Goal: Task Accomplishment & Management: Complete application form

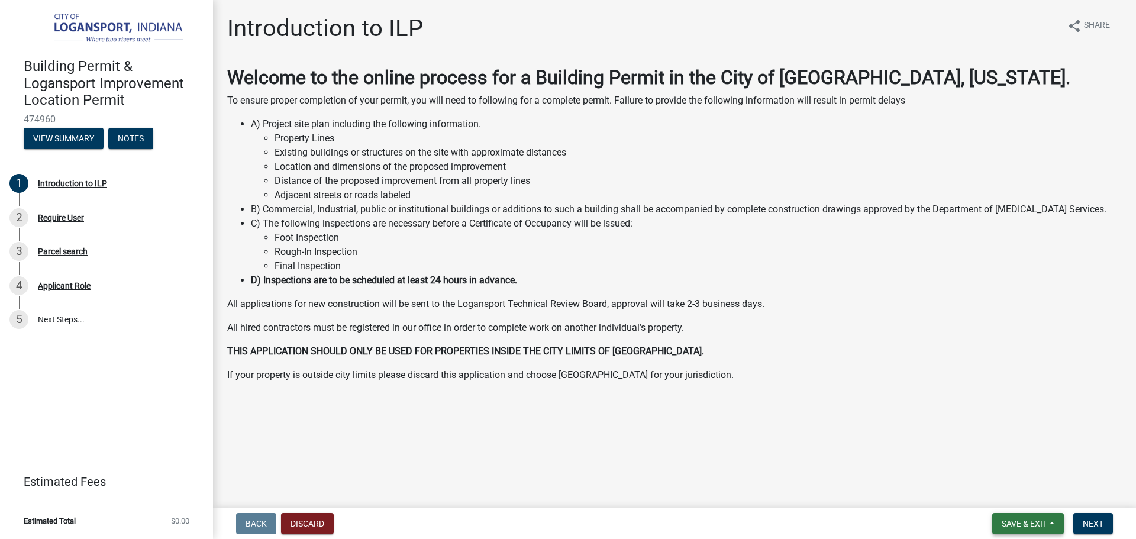
click at [1049, 527] on button "Save & Exit" at bounding box center [1028, 523] width 72 height 21
click at [1038, 498] on button "Save & Exit" at bounding box center [1016, 493] width 95 height 28
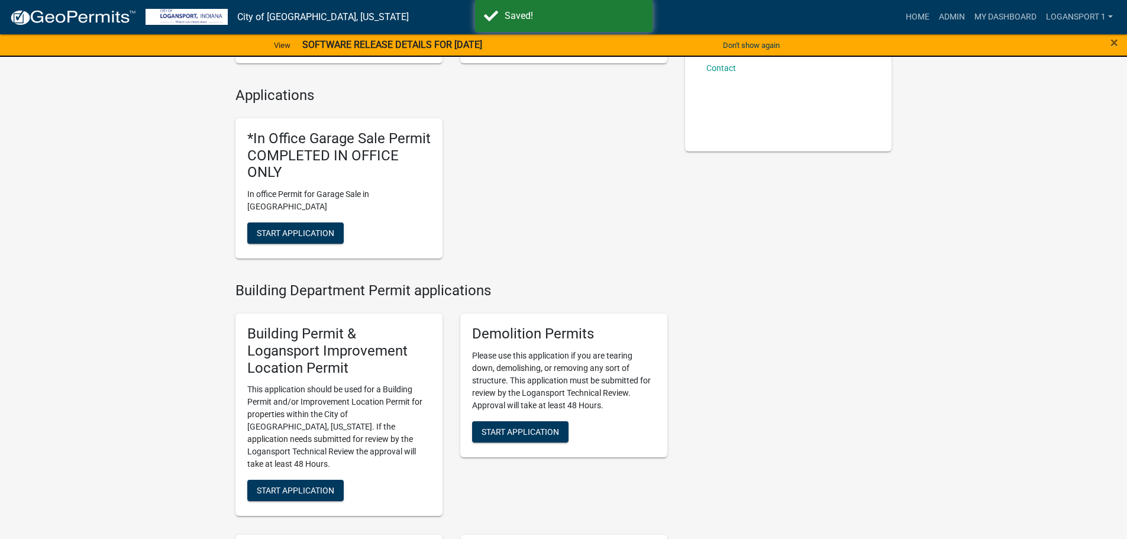
scroll to position [296, 0]
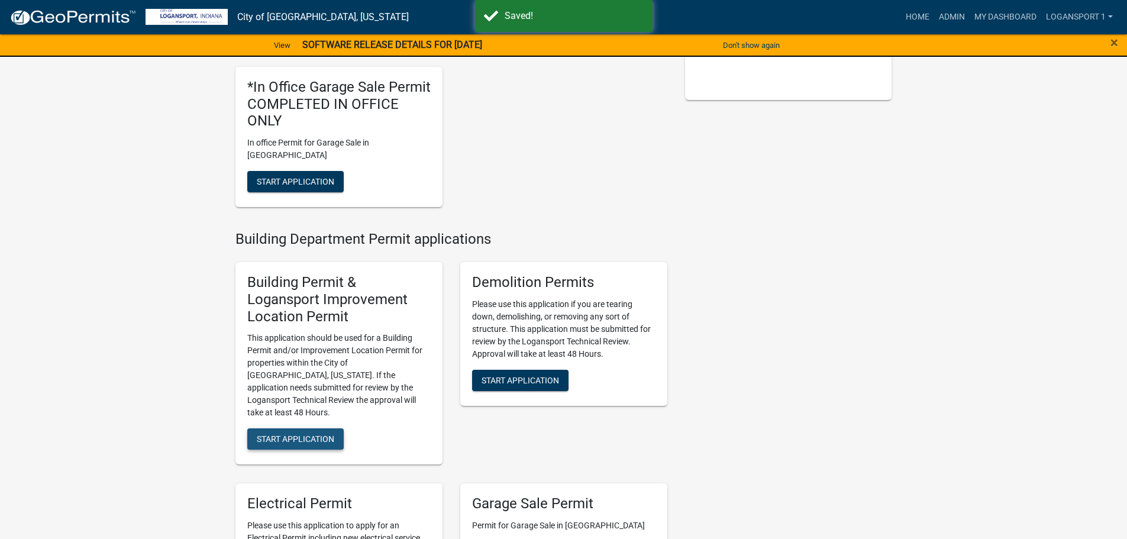
click at [301, 428] on button "Start Application" at bounding box center [295, 438] width 96 height 21
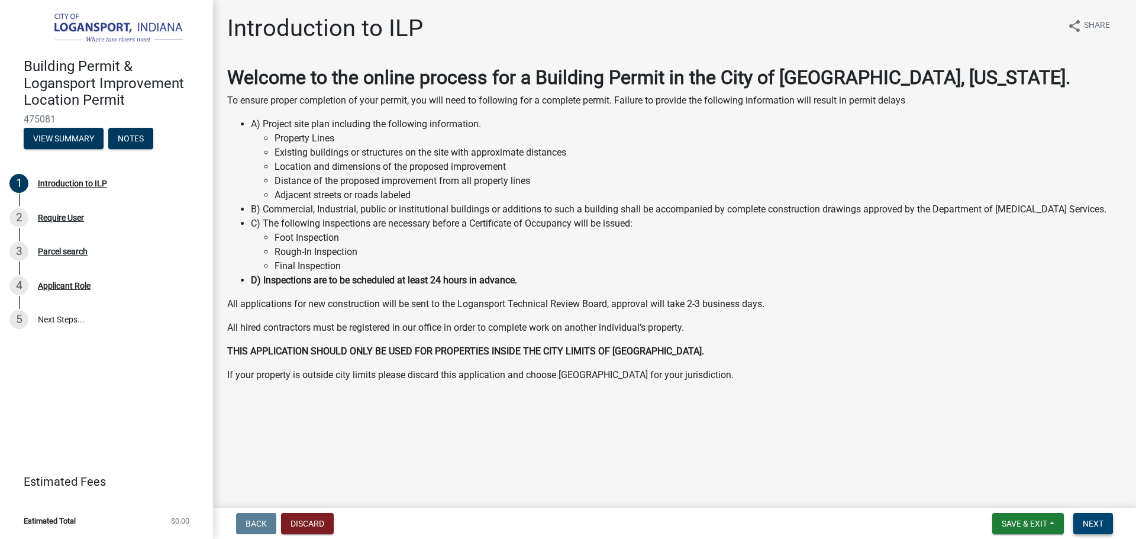
click at [1105, 531] on button "Next" at bounding box center [1093, 523] width 40 height 21
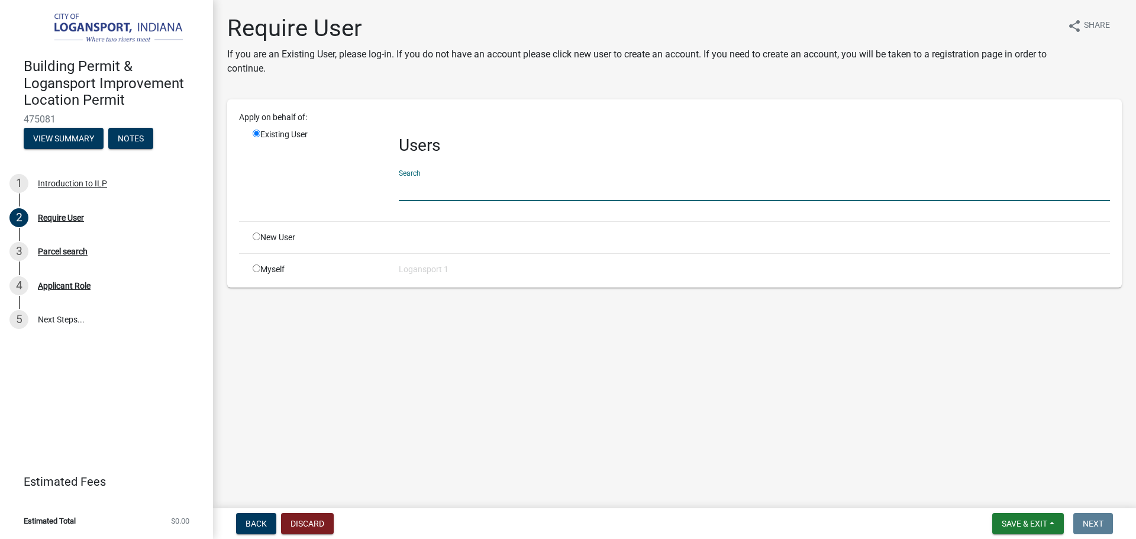
click at [432, 185] on input "text" at bounding box center [754, 189] width 711 height 24
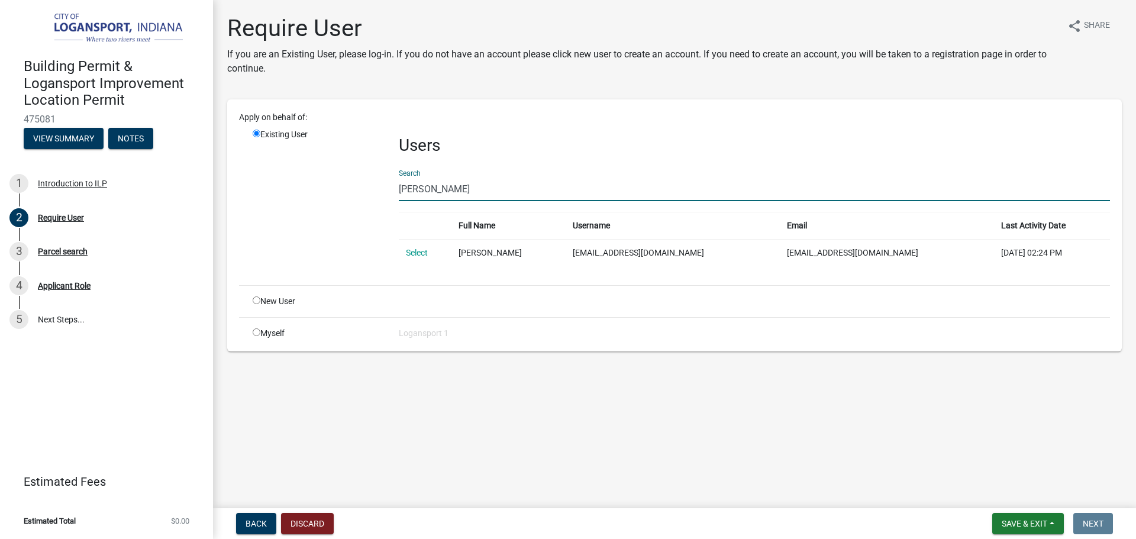
type input "irma herrer"
click at [620, 258] on td "[EMAIL_ADDRESS][DOMAIN_NAME]" at bounding box center [673, 252] width 214 height 27
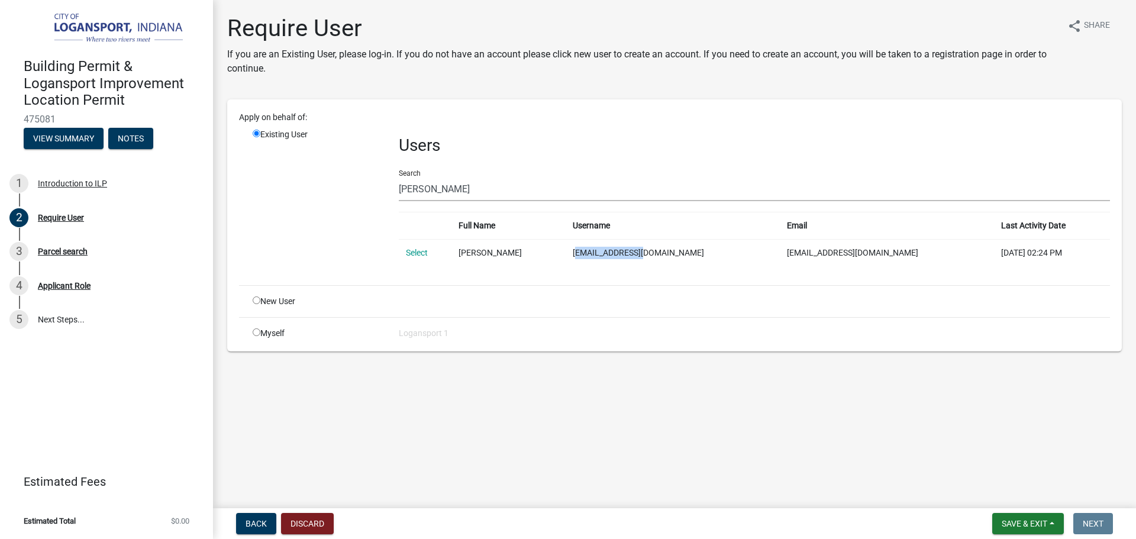
click at [620, 257] on td "[EMAIL_ADDRESS][DOMAIN_NAME]" at bounding box center [673, 252] width 214 height 27
click at [618, 256] on td "[EMAIL_ADDRESS][DOMAIN_NAME]" at bounding box center [673, 252] width 214 height 27
click at [420, 255] on link "Select" at bounding box center [417, 252] width 22 height 9
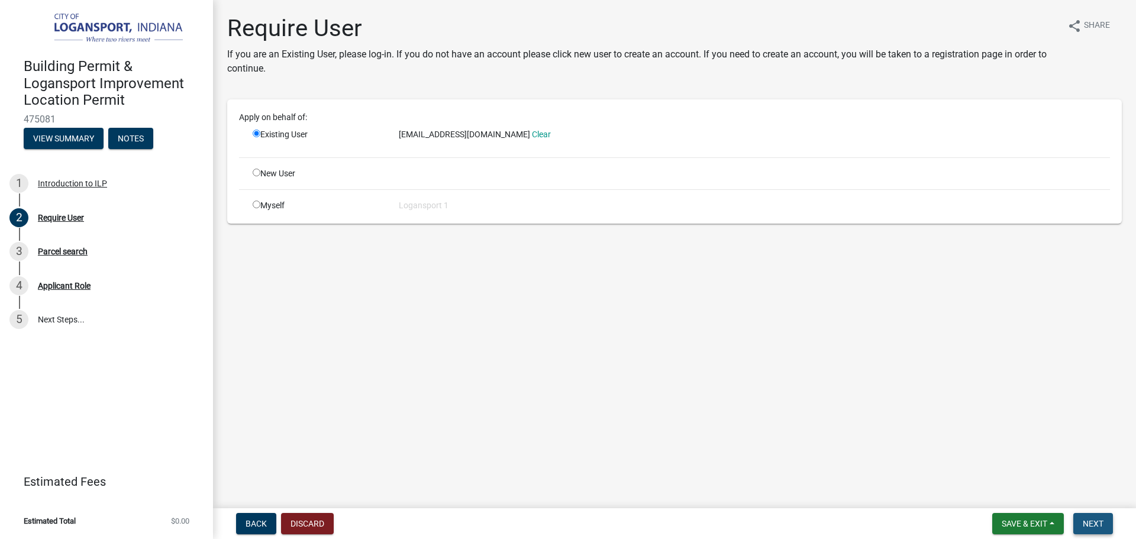
click at [1090, 519] on span "Next" at bounding box center [1093, 523] width 21 height 9
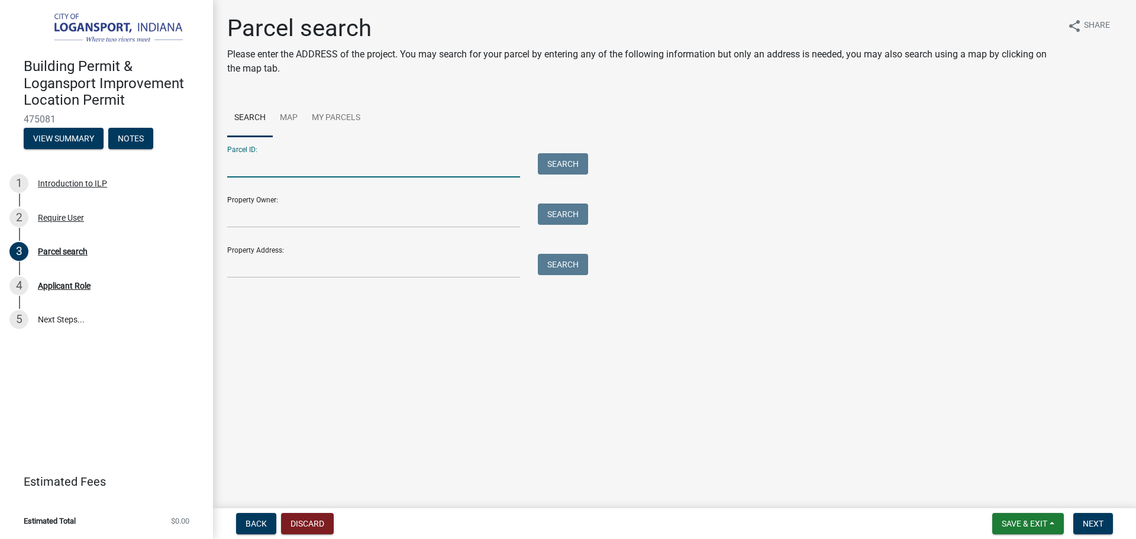
click at [294, 160] on input "Parcel ID:" at bounding box center [373, 165] width 293 height 24
type input "1915 North St"
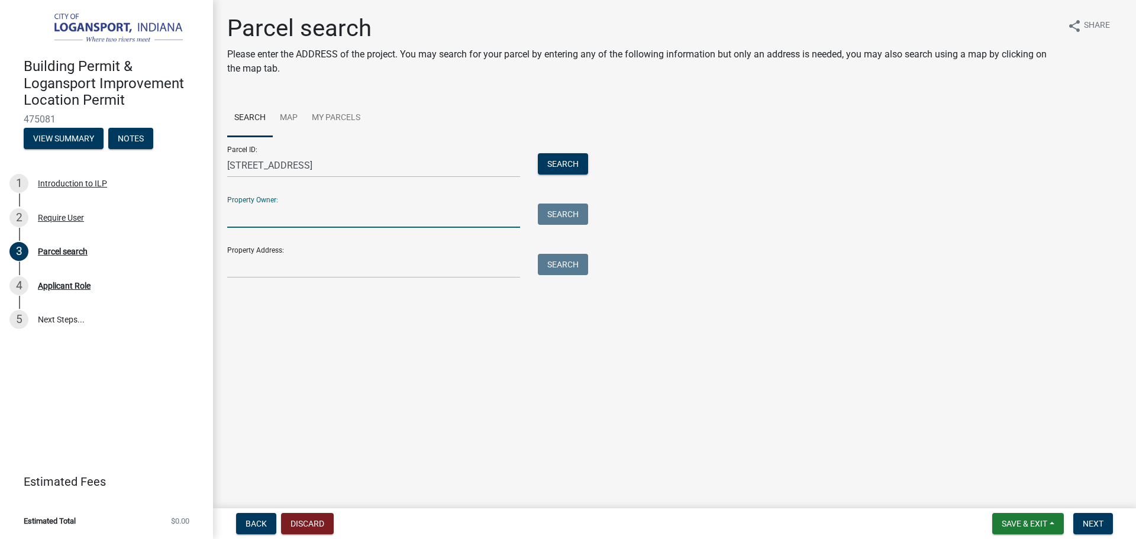
click at [308, 220] on input "Property Owner:" at bounding box center [373, 216] width 293 height 24
type input "[PERSON_NAME]"
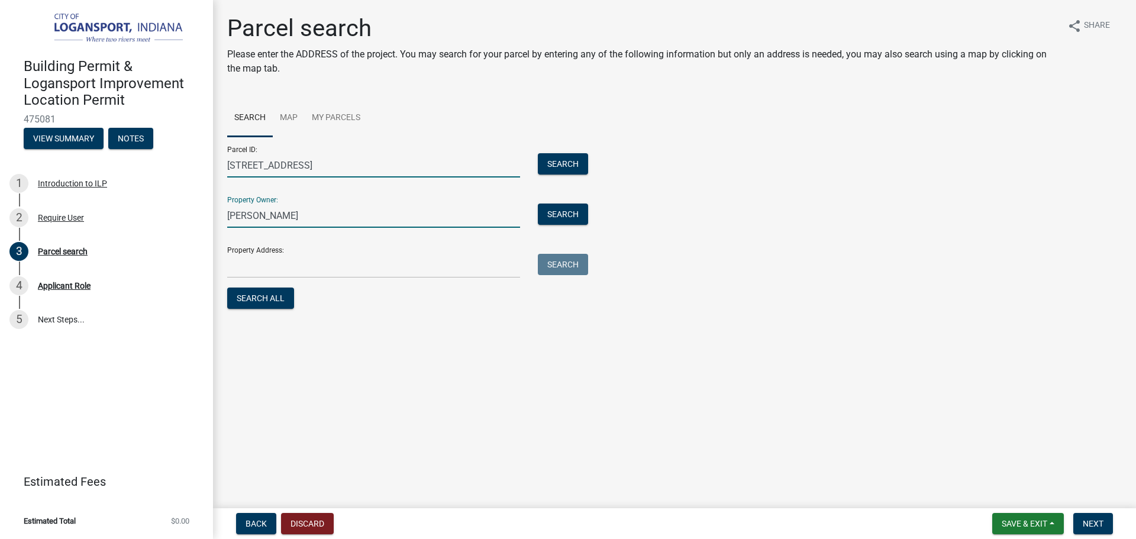
click at [335, 160] on input "1915 North St" at bounding box center [373, 165] width 293 height 24
type input "1"
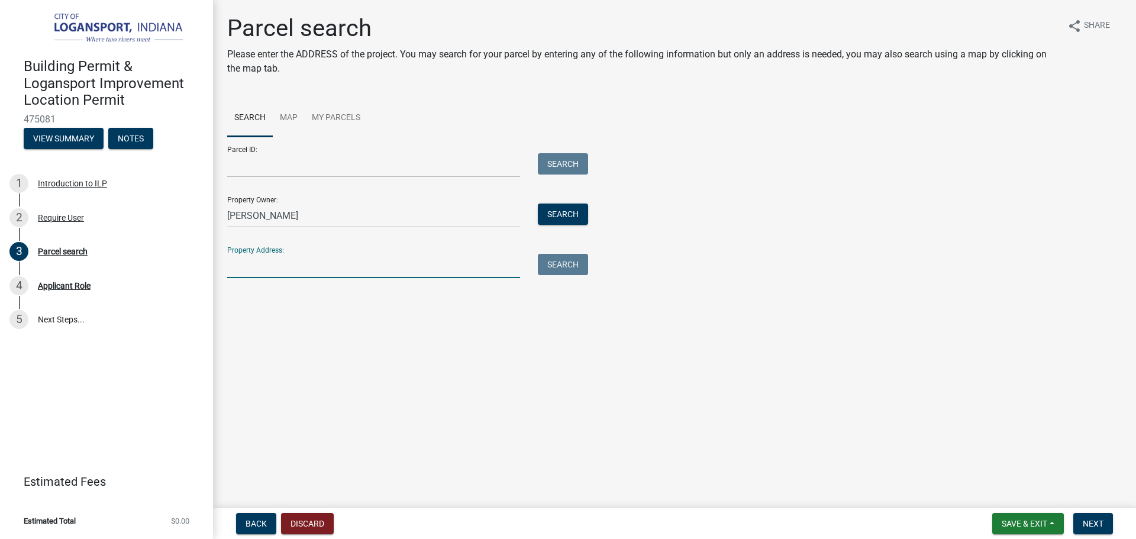
click at [256, 260] on input "Property Address:" at bounding box center [373, 266] width 293 height 24
type input "1915 North St"
click at [266, 295] on button "Search All" at bounding box center [260, 298] width 67 height 21
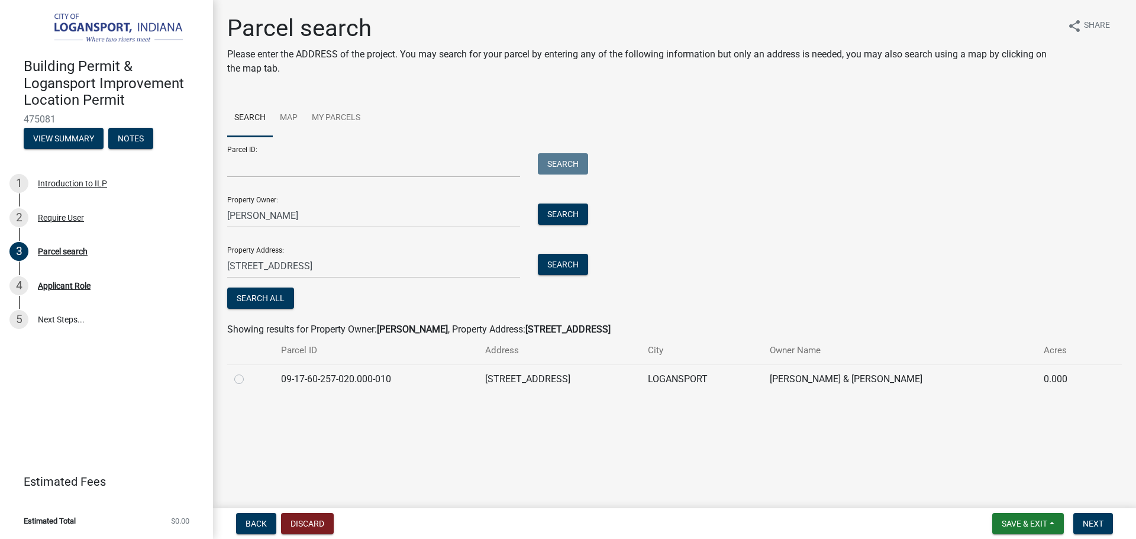
click at [248, 372] on label at bounding box center [248, 372] width 0 height 0
click at [248, 379] on input "radio" at bounding box center [252, 376] width 8 height 8
radio input "true"
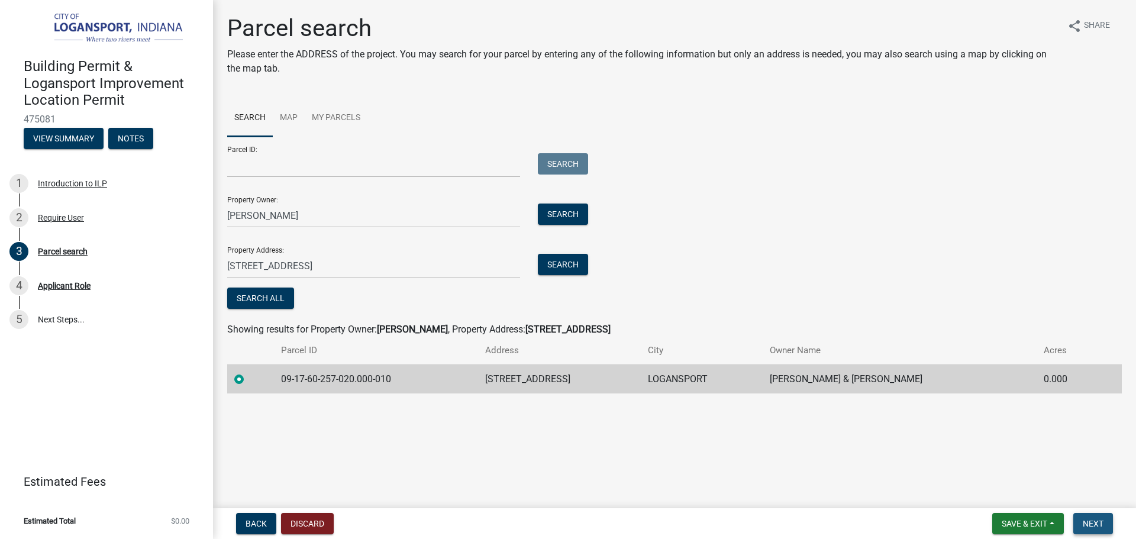
click at [1103, 521] on span "Next" at bounding box center [1093, 523] width 21 height 9
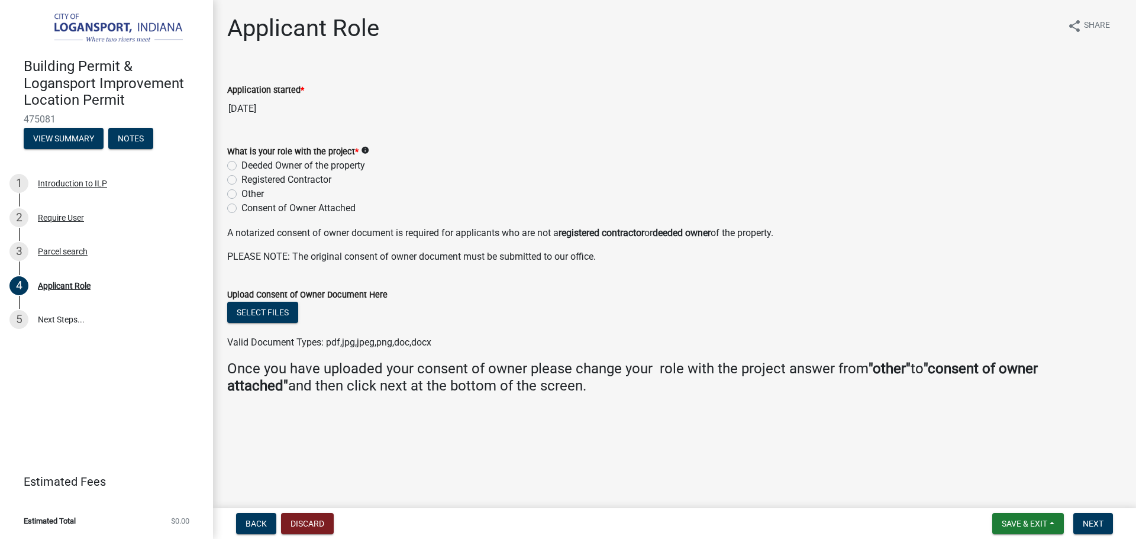
click at [241, 166] on label "Deeded Owner of the property" at bounding box center [303, 166] width 124 height 14
click at [241, 166] on input "Deeded Owner of the property" at bounding box center [245, 163] width 8 height 8
radio input "true"
click at [1100, 527] on span "Next" at bounding box center [1093, 523] width 21 height 9
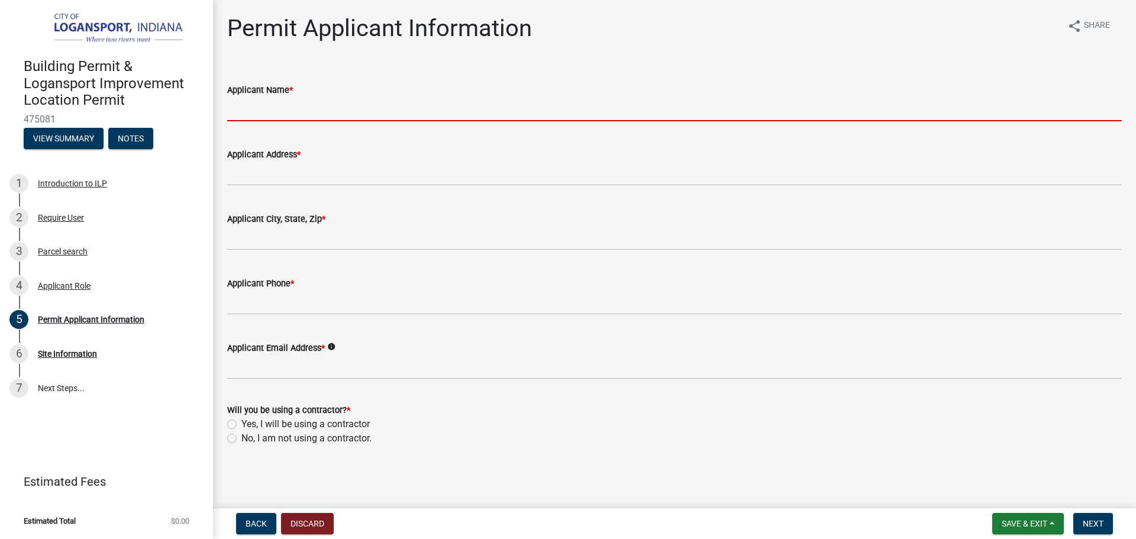
click at [360, 114] on input "Applicant Name *" at bounding box center [674, 109] width 895 height 24
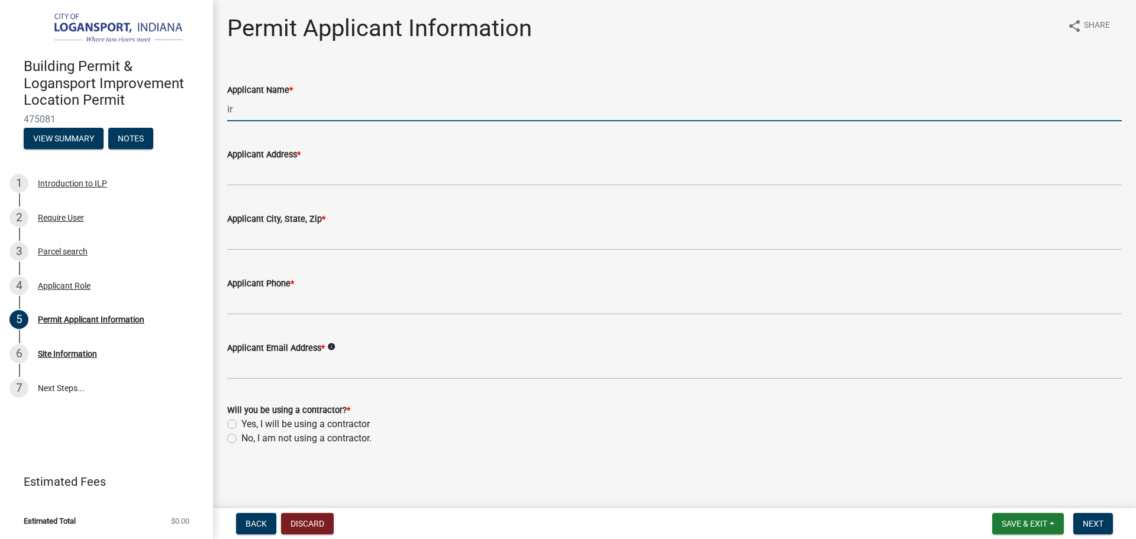
type input "i"
type input "[PERSON_NAME]"
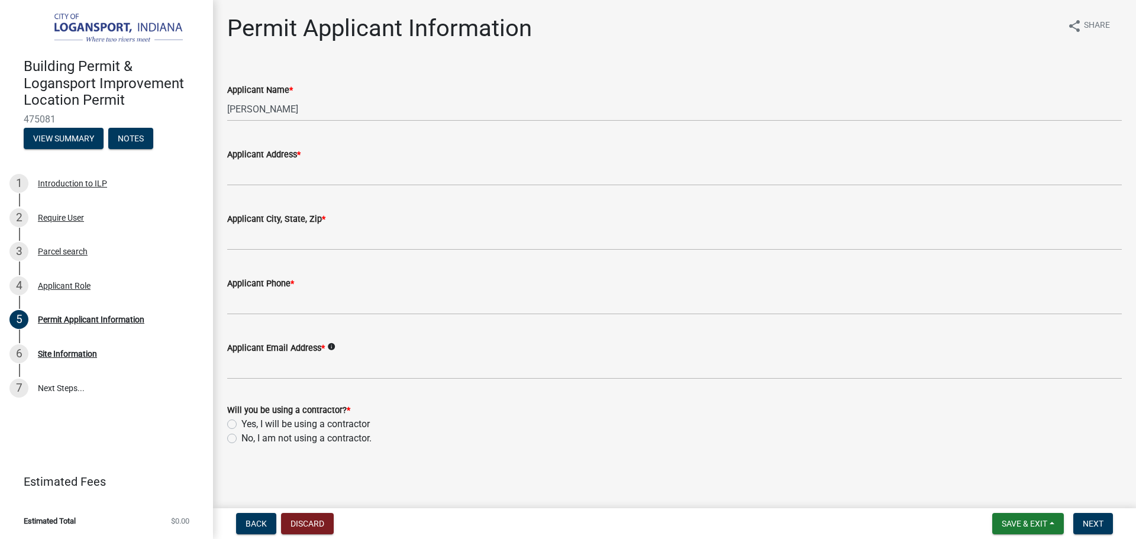
click at [319, 155] on div "Applicant Address *" at bounding box center [674, 154] width 895 height 14
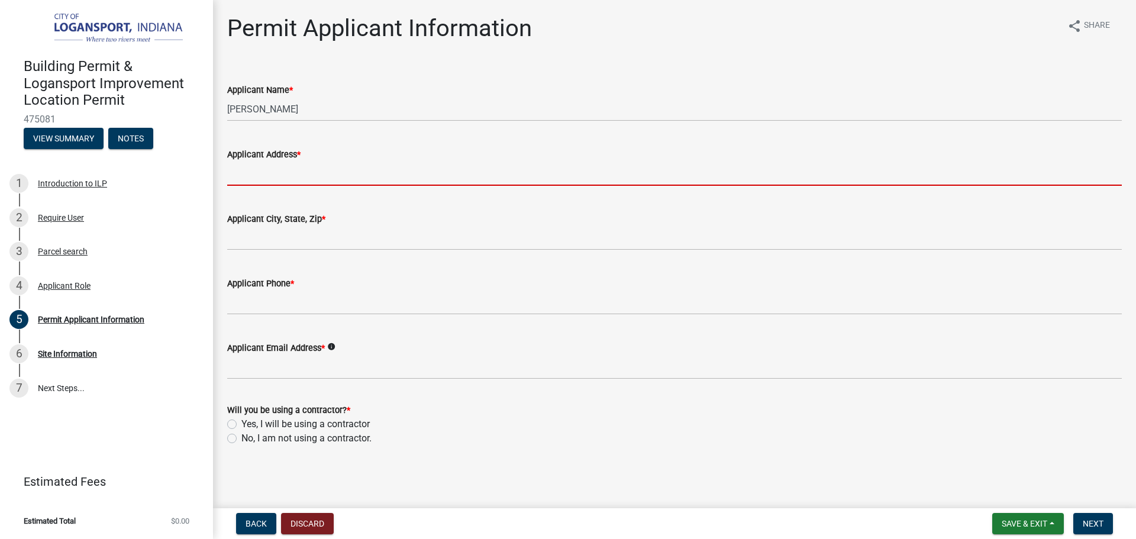
click at [249, 167] on input "Applicant Address *" at bounding box center [674, 174] width 895 height 24
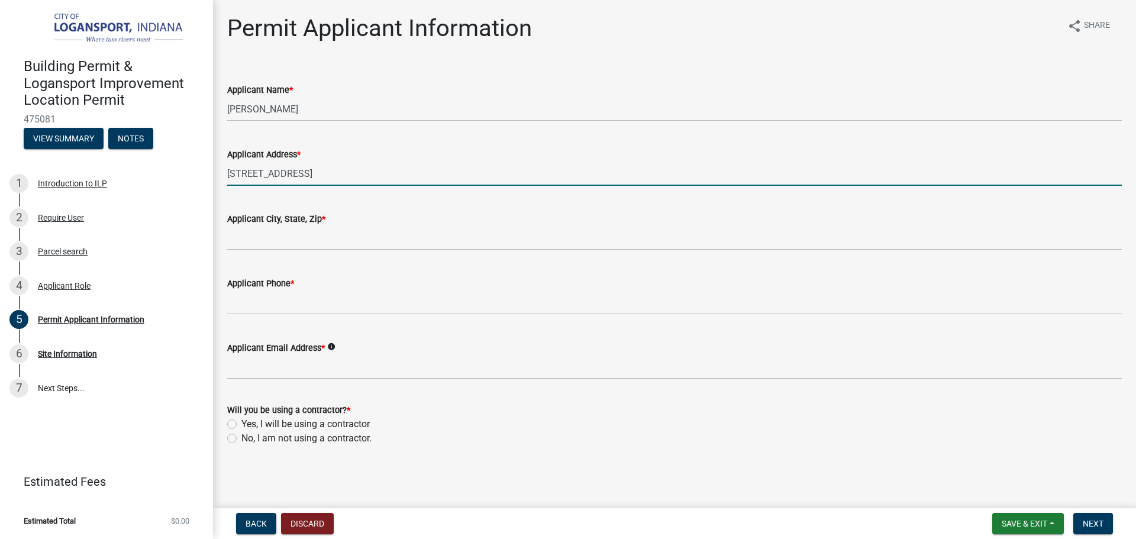
type input "[STREET_ADDRESS]"
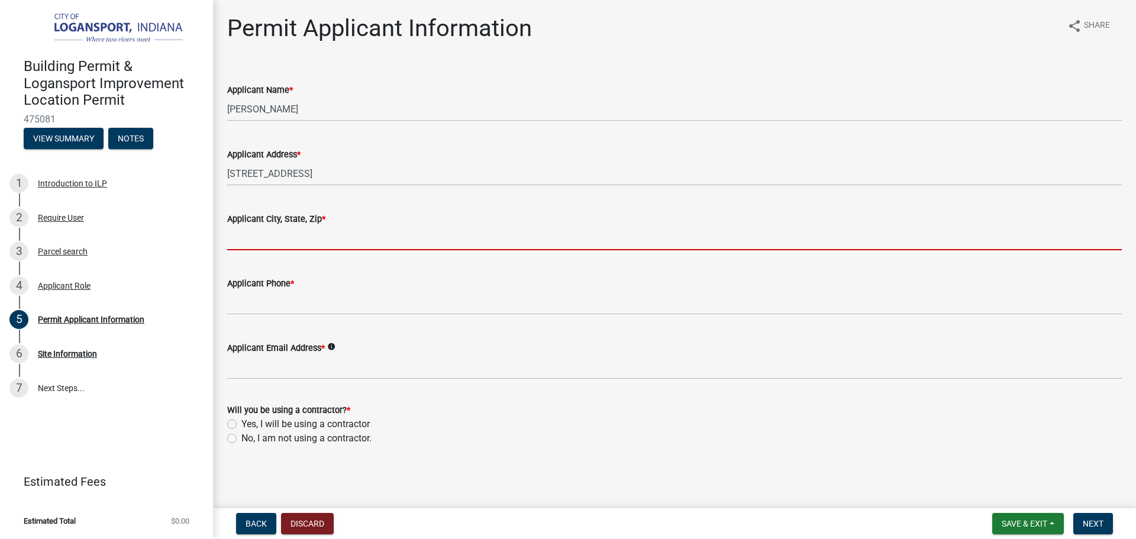
click at [260, 234] on input "Applicant City, State, Zip *" at bounding box center [674, 238] width 895 height 24
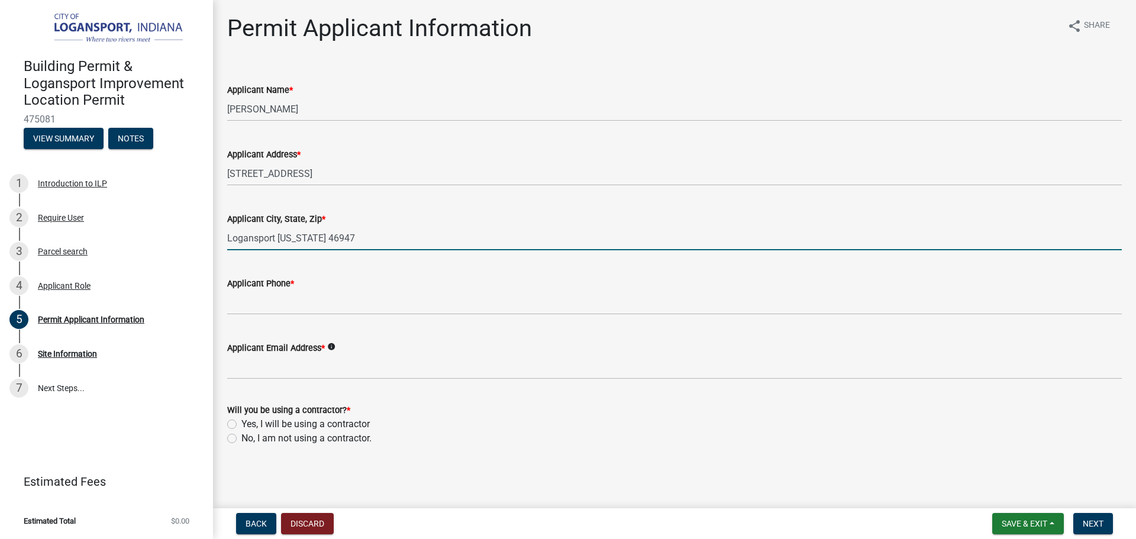
type input "Logansport [US_STATE] 46947"
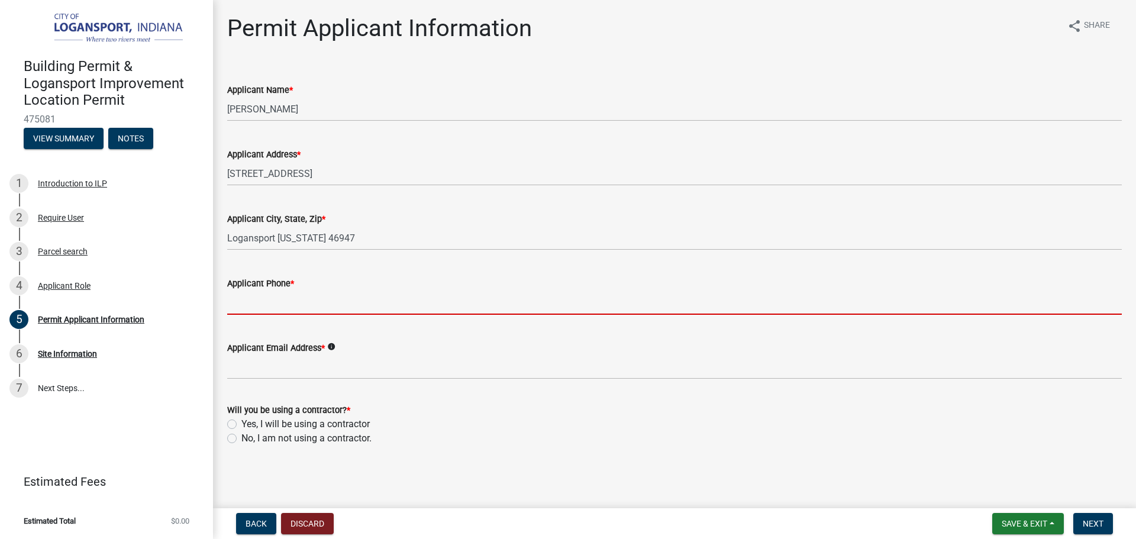
click at [278, 308] on input "Applicant Phone *" at bounding box center [674, 303] width 895 height 24
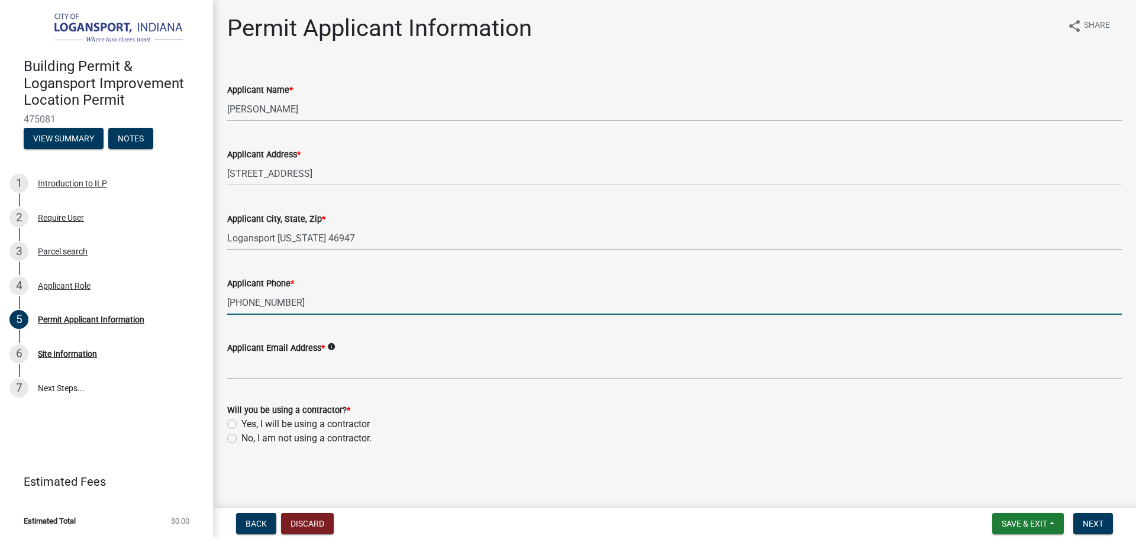
type input "[PHONE_NUMBER]"
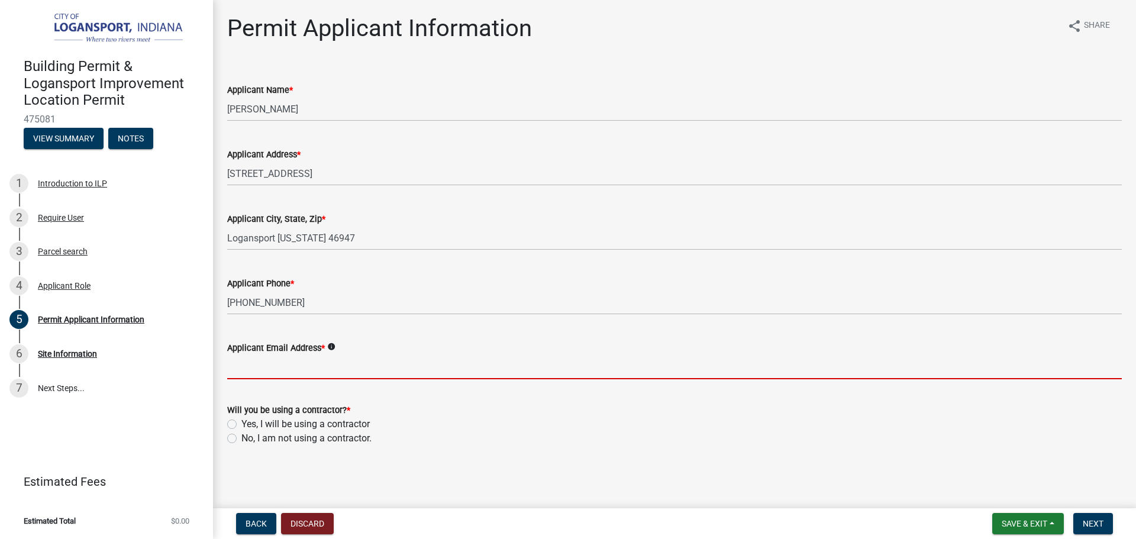
click at [274, 362] on input "Applicant Email Address *" at bounding box center [674, 367] width 895 height 24
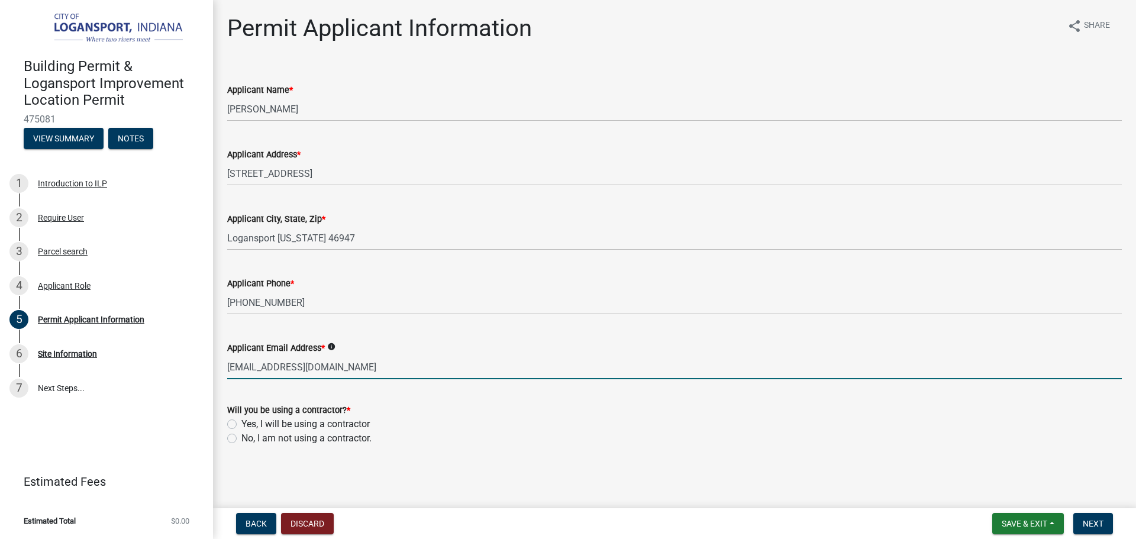
type input "[EMAIL_ADDRESS][DOMAIN_NAME]"
click at [241, 441] on label "No, I am not using a contractor." at bounding box center [306, 438] width 130 height 14
click at [241, 439] on input "No, I am not using a contractor." at bounding box center [245, 435] width 8 height 8
radio input "true"
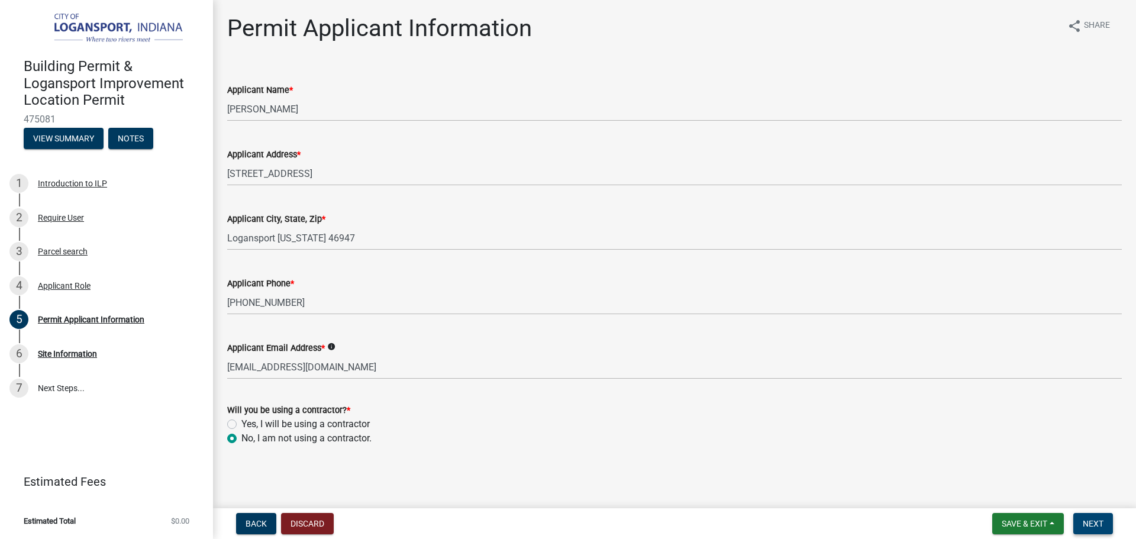
click at [1092, 519] on span "Next" at bounding box center [1093, 523] width 21 height 9
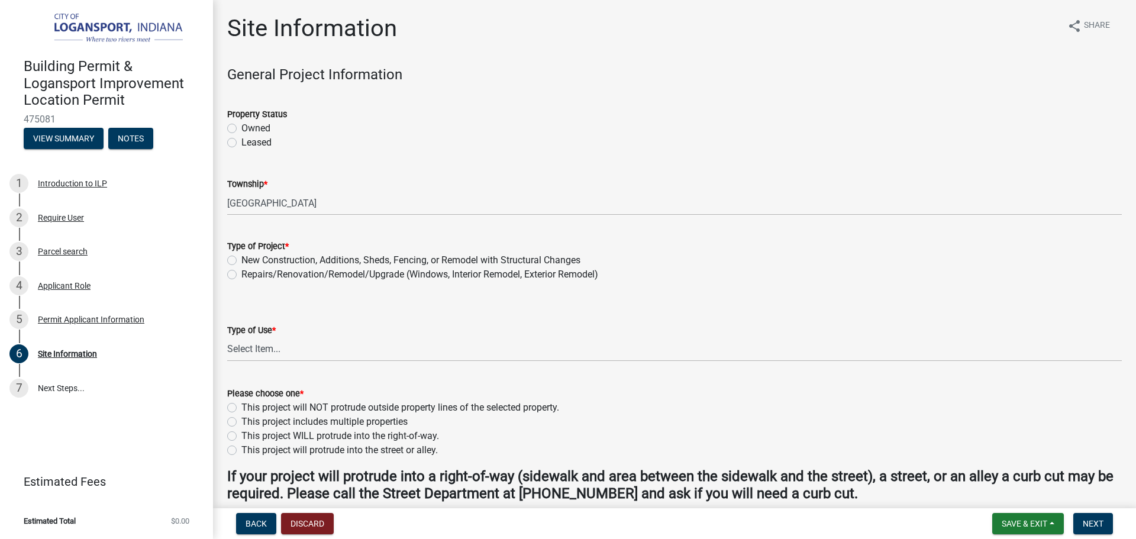
click at [241, 130] on label "Owned" at bounding box center [255, 128] width 29 height 14
click at [241, 129] on input "Owned" at bounding box center [245, 125] width 8 height 8
radio input "true"
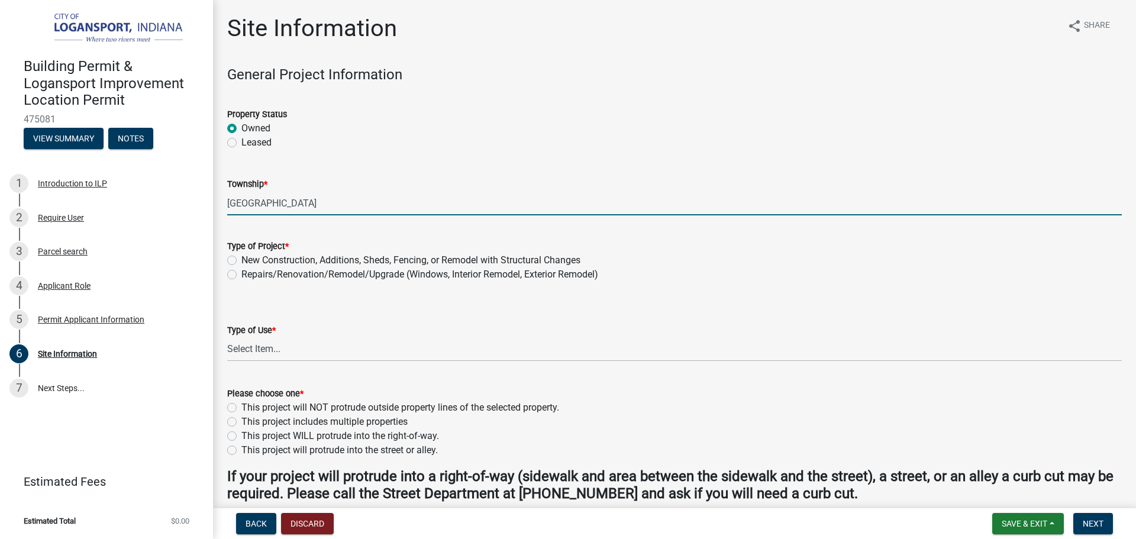
click at [316, 201] on input "[GEOGRAPHIC_DATA]" at bounding box center [674, 203] width 895 height 24
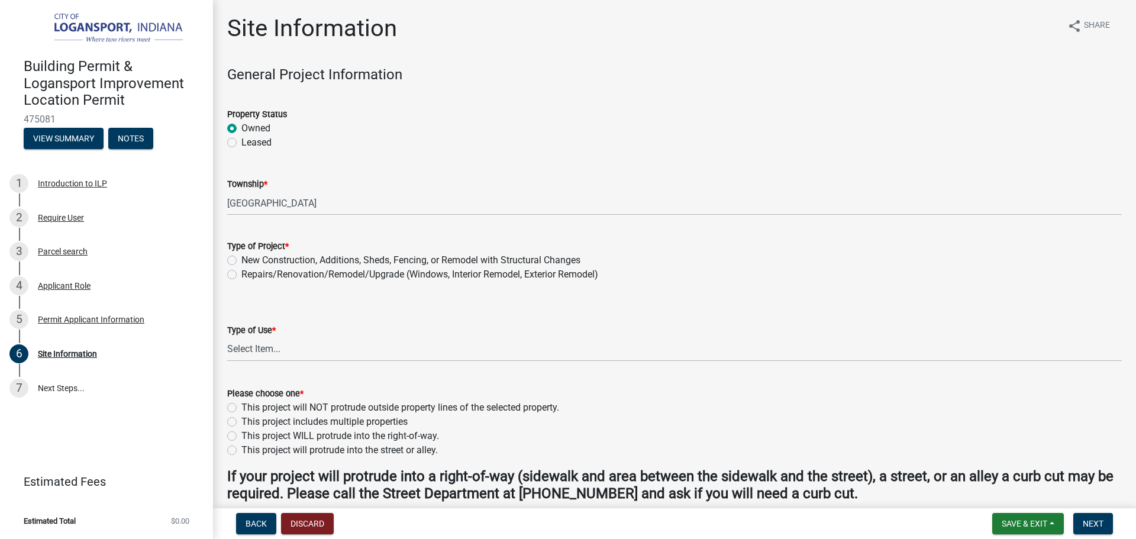
click at [241, 274] on label "Repairs/Renovation/Remodel/Upgrade (Windows, Interior Remodel, Exterior Remodel)" at bounding box center [419, 274] width 357 height 14
click at [241, 274] on input "Repairs/Renovation/Remodel/Upgrade (Windows, Interior Remodel, Exterior Remodel)" at bounding box center [245, 271] width 8 height 8
radio input "true"
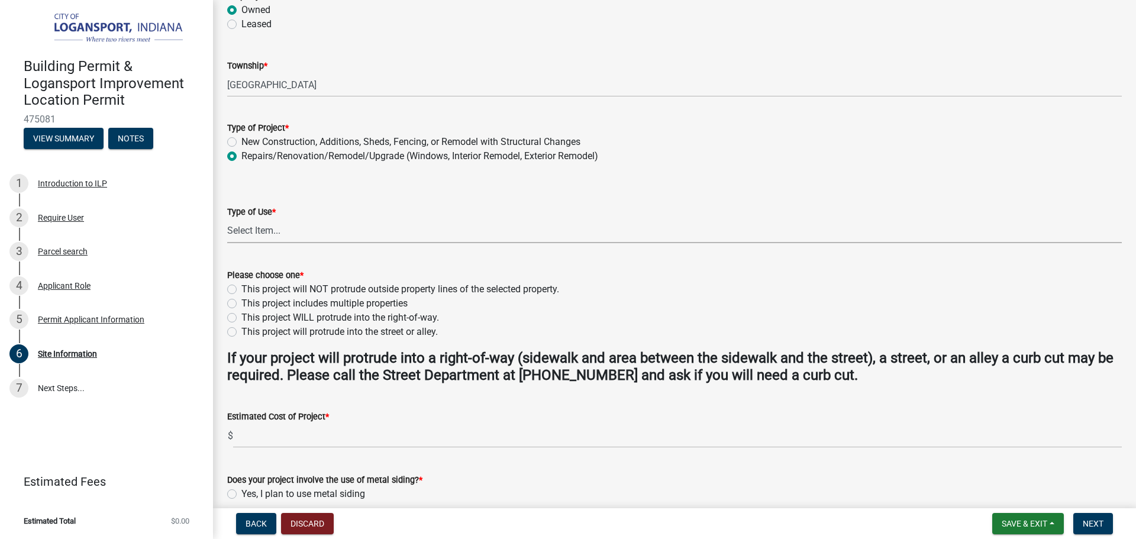
click at [269, 234] on select "Select Item... Residential Commercial/Industrial Agricultural Public/Semi Public" at bounding box center [674, 231] width 895 height 24
click at [227, 219] on select "Select Item... Residential Commercial/Industrial Agricultural Public/Semi Public" at bounding box center [674, 231] width 895 height 24
select select "62802869-e470-474a-8a4c-8dbe1ccdd5ac"
click at [241, 287] on label "This project will NOT protrude outside property lines of the selected property." at bounding box center [400, 289] width 318 height 14
click at [241, 287] on input "This project will NOT protrude outside property lines of the selected property." at bounding box center [245, 286] width 8 height 8
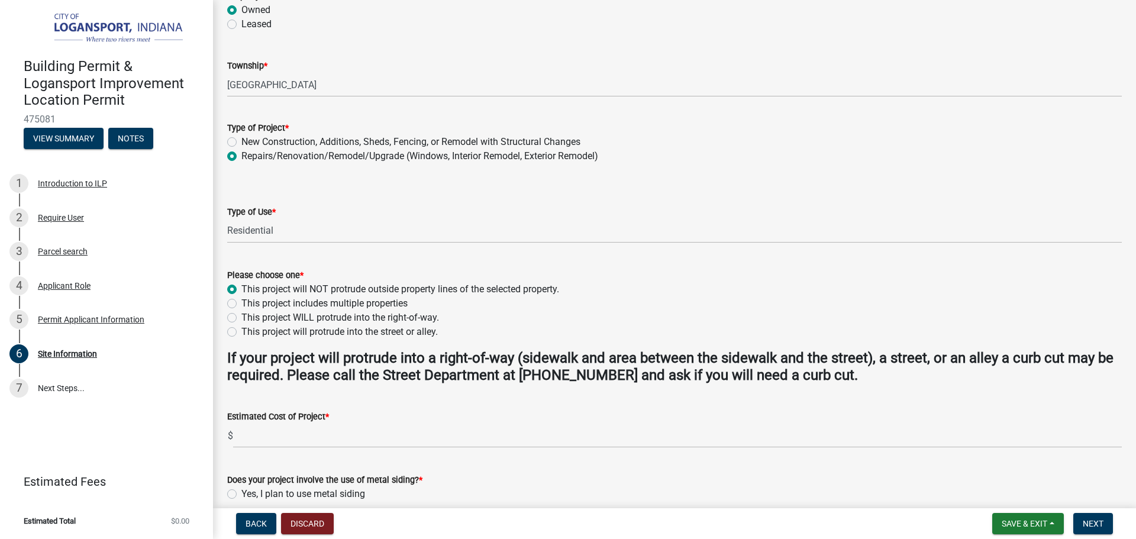
radio input "true"
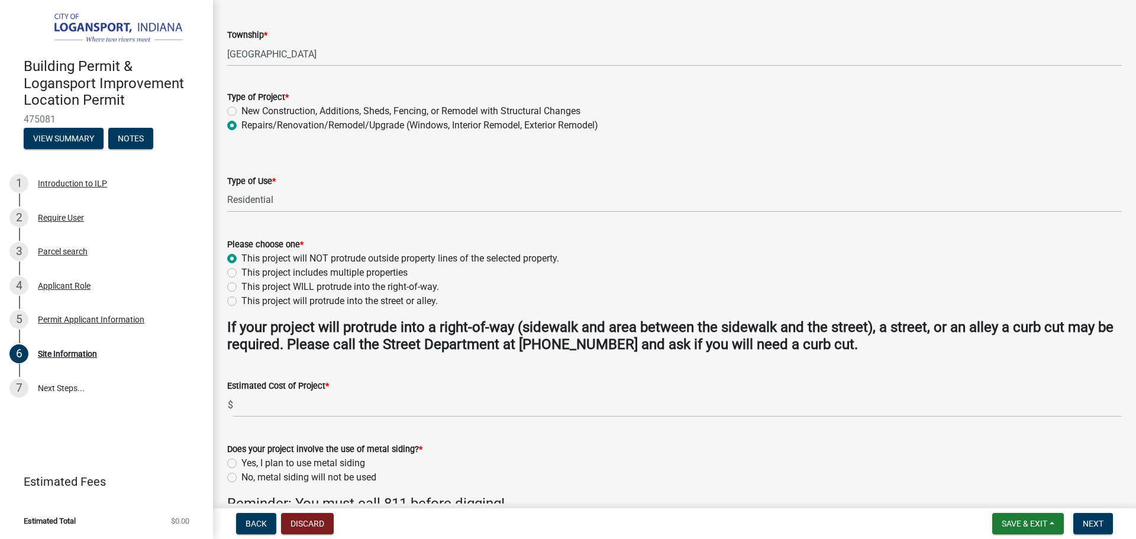
scroll to position [177, 0]
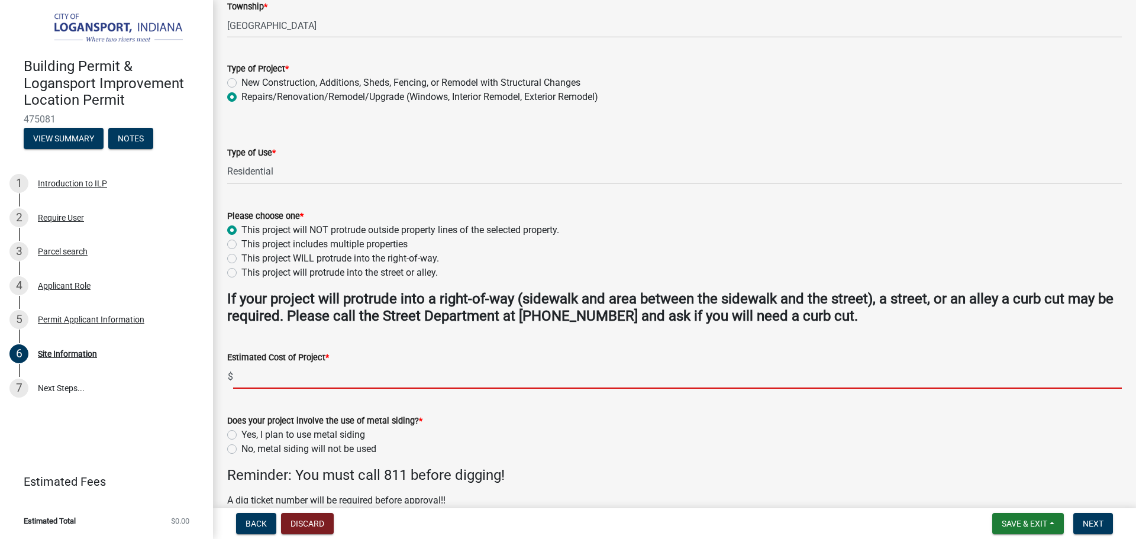
click at [263, 374] on input "text" at bounding box center [677, 376] width 889 height 24
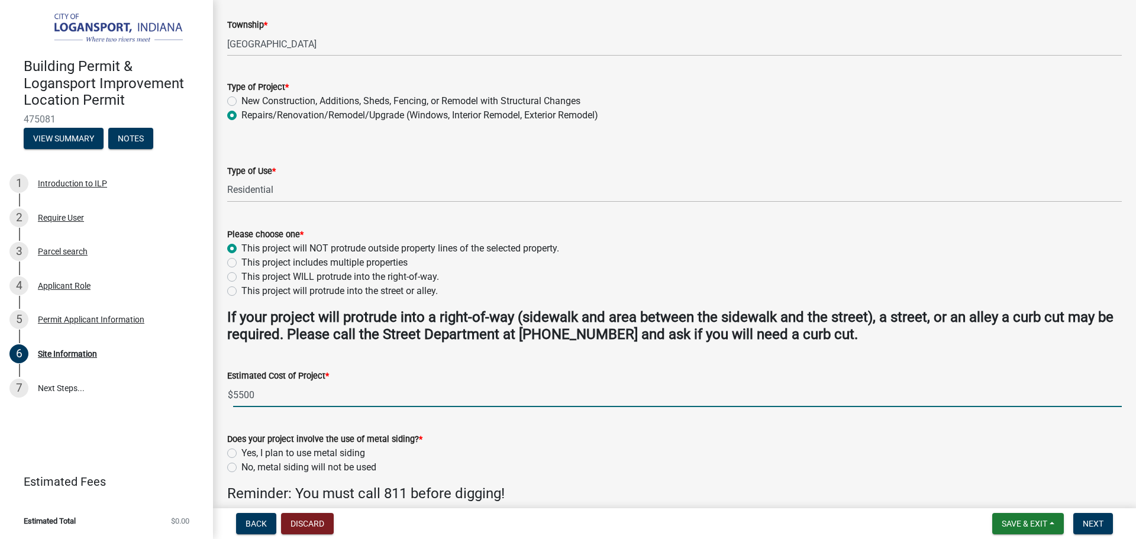
scroll to position [237, 0]
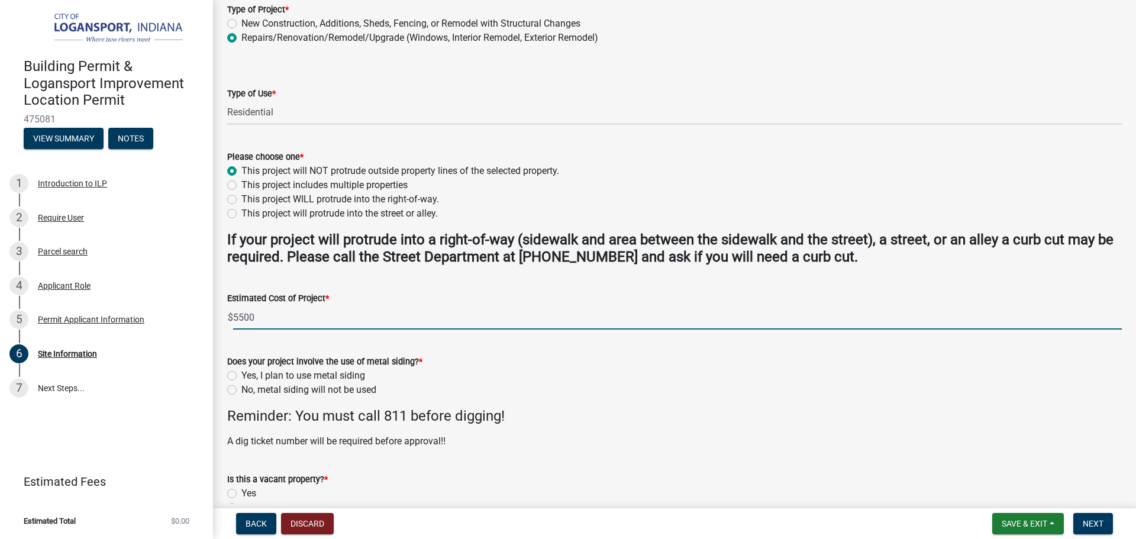
type input "5500"
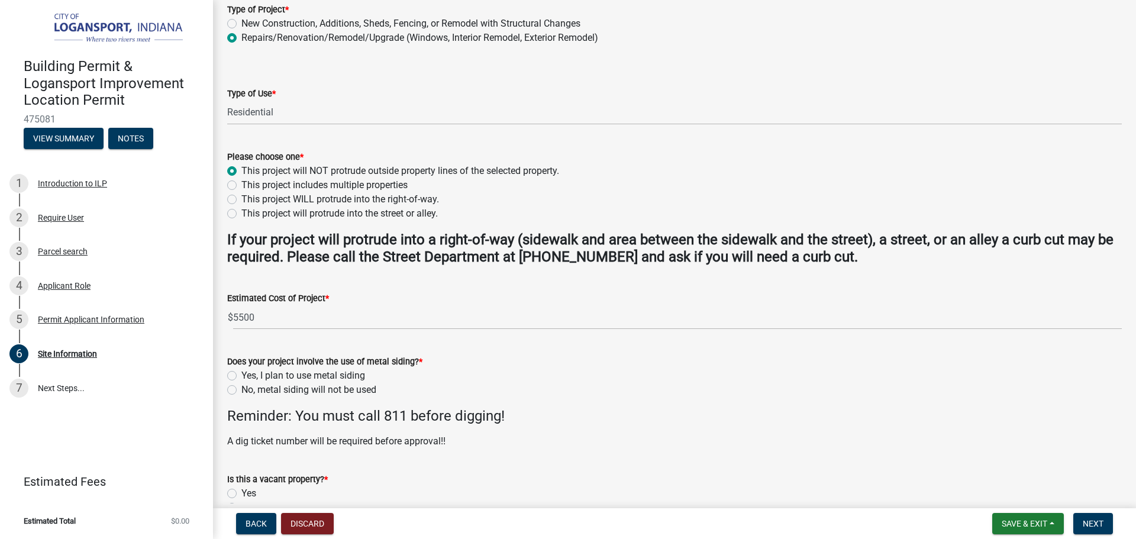
click at [241, 392] on label "No, metal siding will not be used" at bounding box center [308, 390] width 135 height 14
click at [241, 390] on input "No, metal siding will not be used" at bounding box center [245, 387] width 8 height 8
radio input "true"
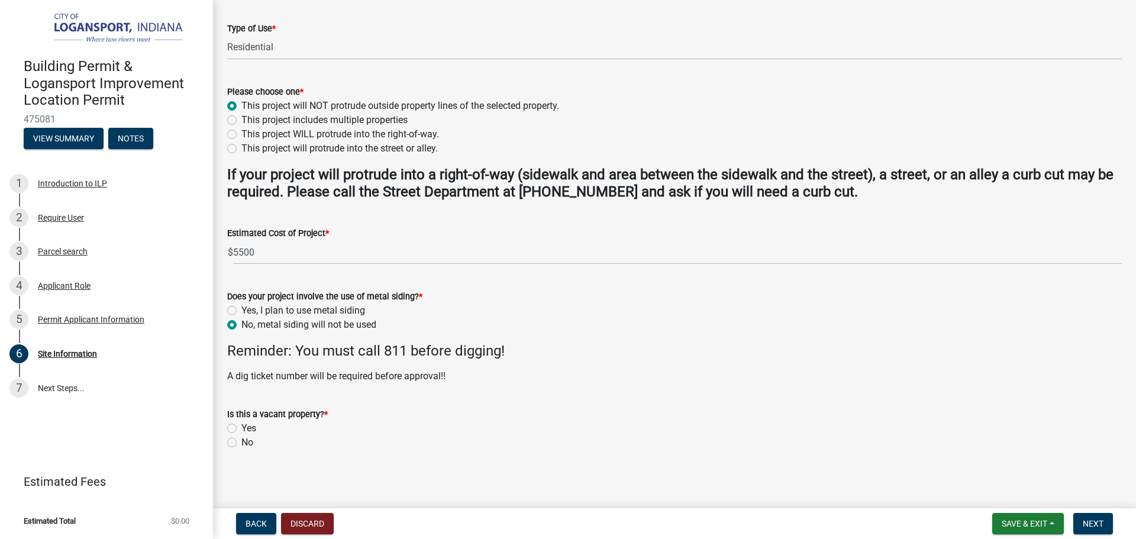
scroll to position [305, 0]
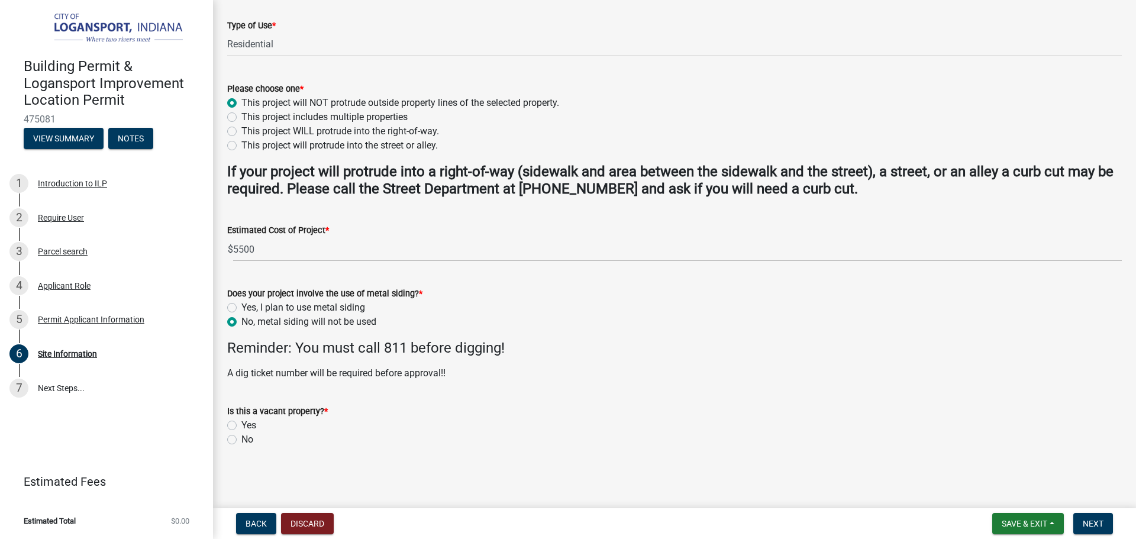
click at [241, 440] on label "No" at bounding box center [247, 439] width 12 height 14
click at [241, 440] on input "No" at bounding box center [245, 436] width 8 height 8
radio input "true"
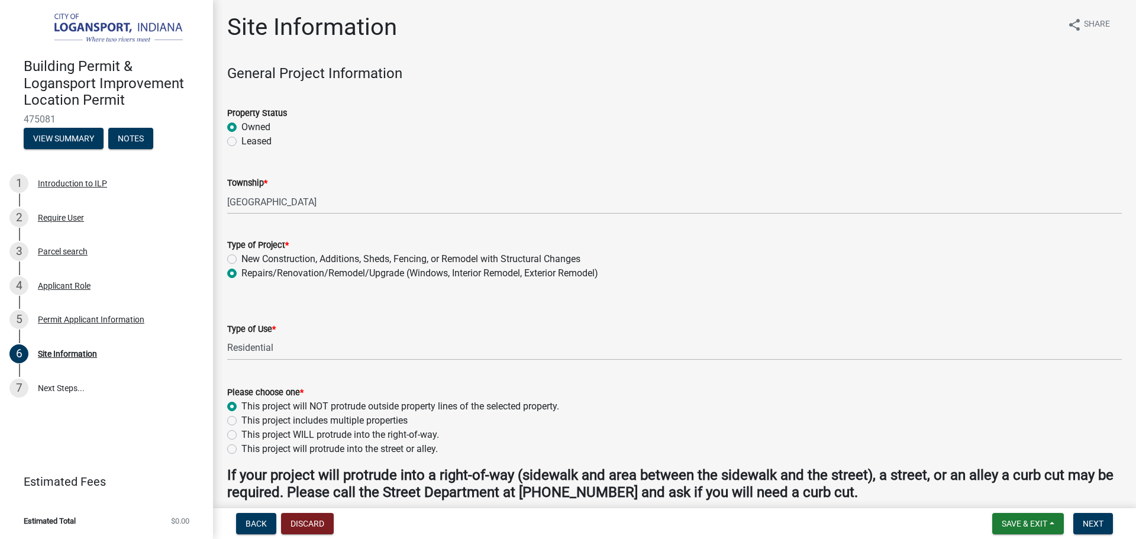
scroll to position [0, 0]
click at [1096, 525] on span "Next" at bounding box center [1093, 523] width 21 height 9
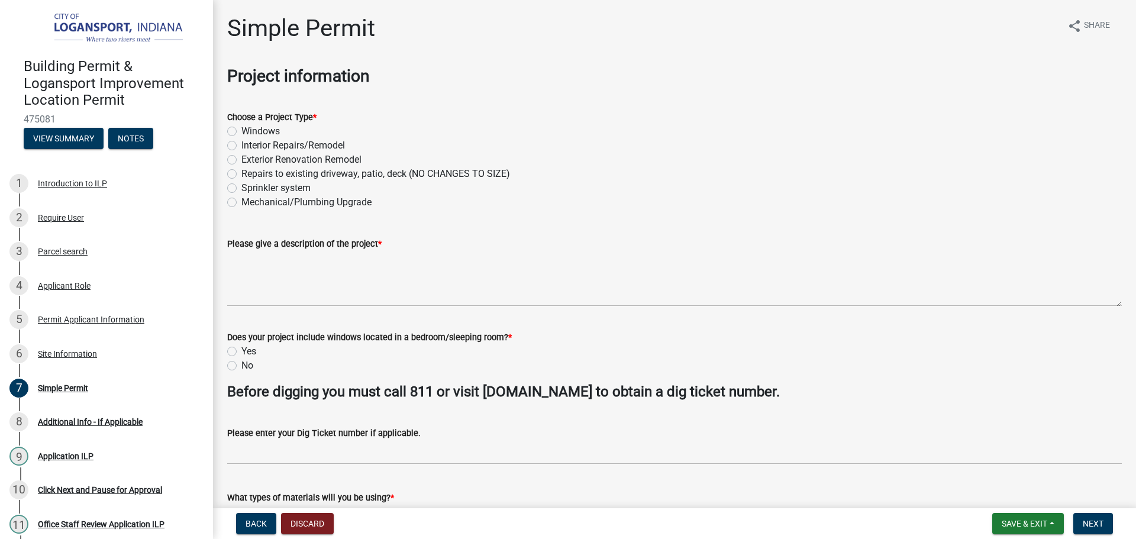
click at [241, 160] on label "Exterior Renovation Remodel" at bounding box center [301, 160] width 120 height 14
click at [241, 160] on input "Exterior Renovation Remodel" at bounding box center [245, 157] width 8 height 8
radio input "true"
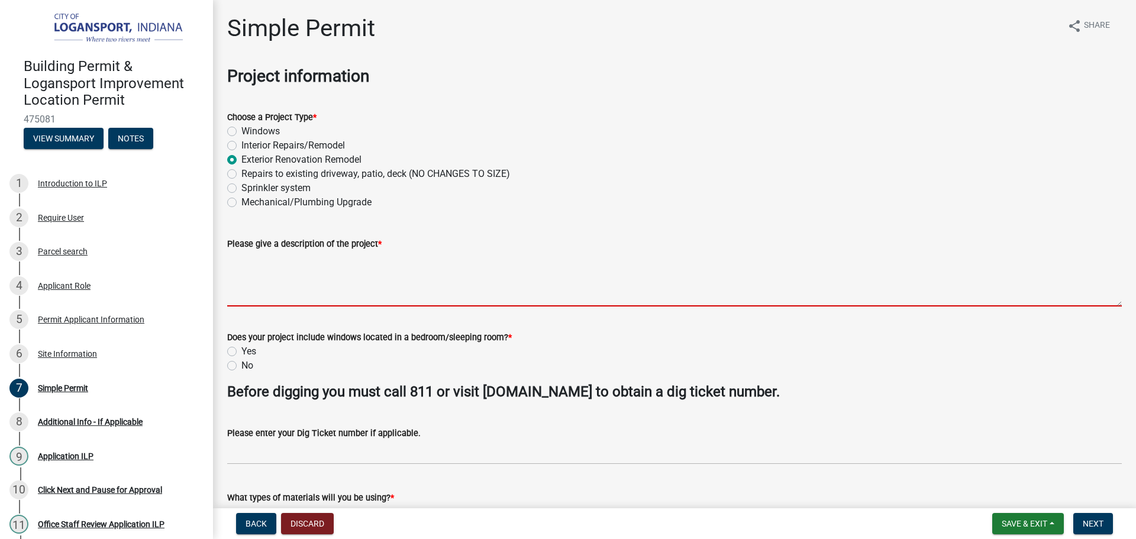
click at [272, 299] on textarea "Please give a description of the project *" at bounding box center [674, 279] width 895 height 56
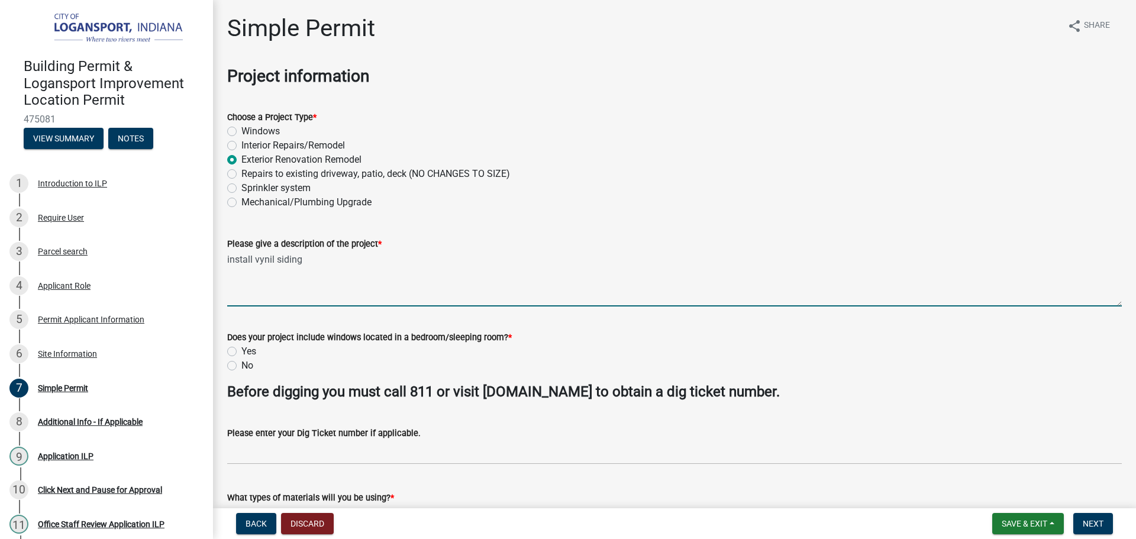
click at [279, 254] on textarea "install vynil siding" at bounding box center [674, 279] width 895 height 56
click at [272, 258] on textarea "install vynil siding" at bounding box center [674, 279] width 895 height 56
click at [279, 257] on textarea "install vynill siding" at bounding box center [674, 279] width 895 height 56
click at [274, 262] on textarea "install vynill siding" at bounding box center [674, 279] width 895 height 56
type textarea "install vynil siding"
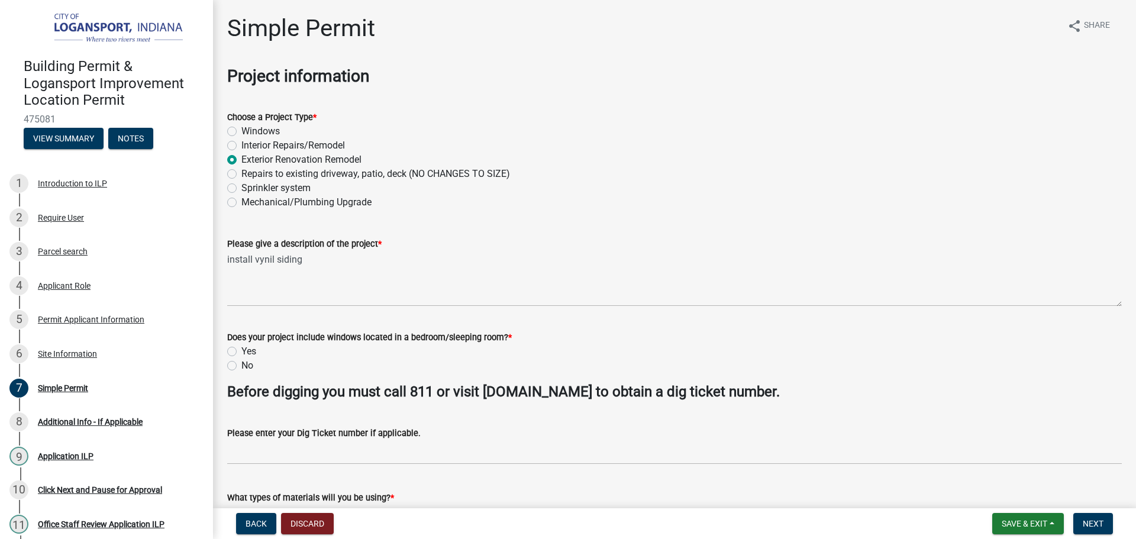
click at [241, 369] on label "No" at bounding box center [247, 366] width 12 height 14
click at [241, 366] on input "No" at bounding box center [245, 363] width 8 height 8
radio input "true"
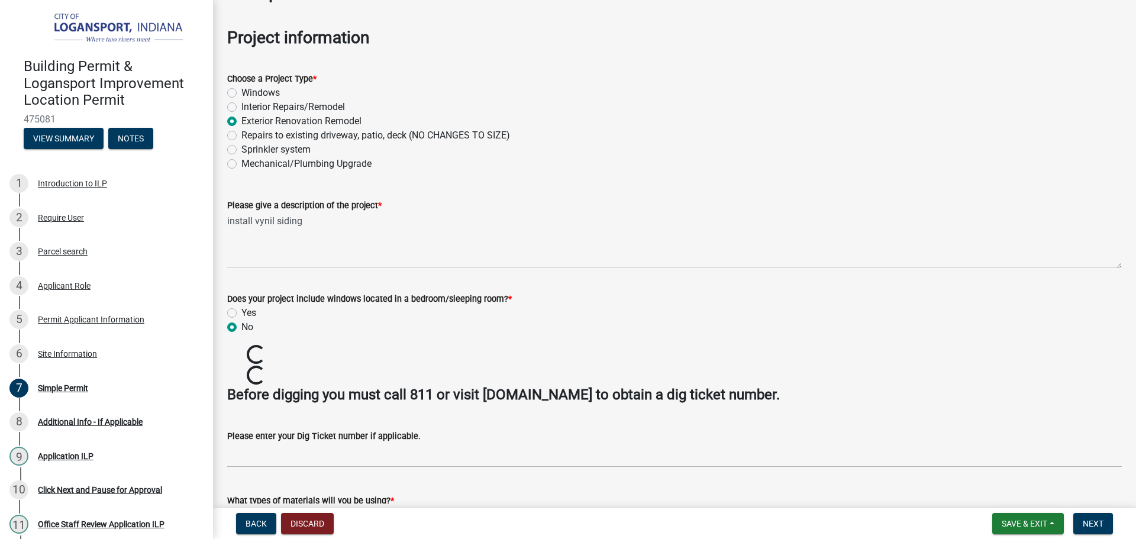
scroll to position [59, 0]
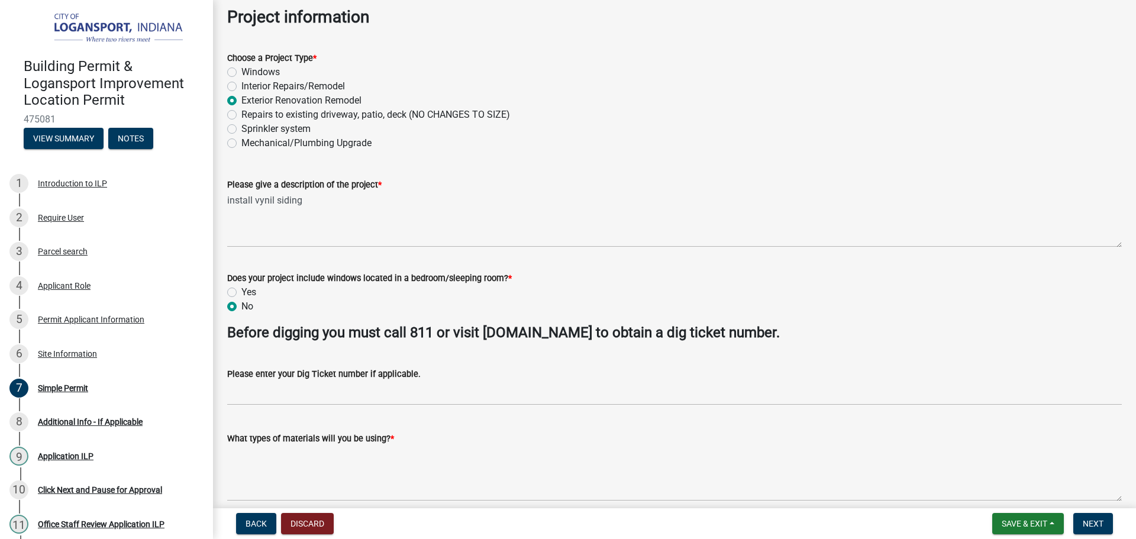
click at [241, 295] on label "Yes" at bounding box center [248, 292] width 15 height 14
click at [241, 293] on input "Yes" at bounding box center [245, 289] width 8 height 8
radio input "true"
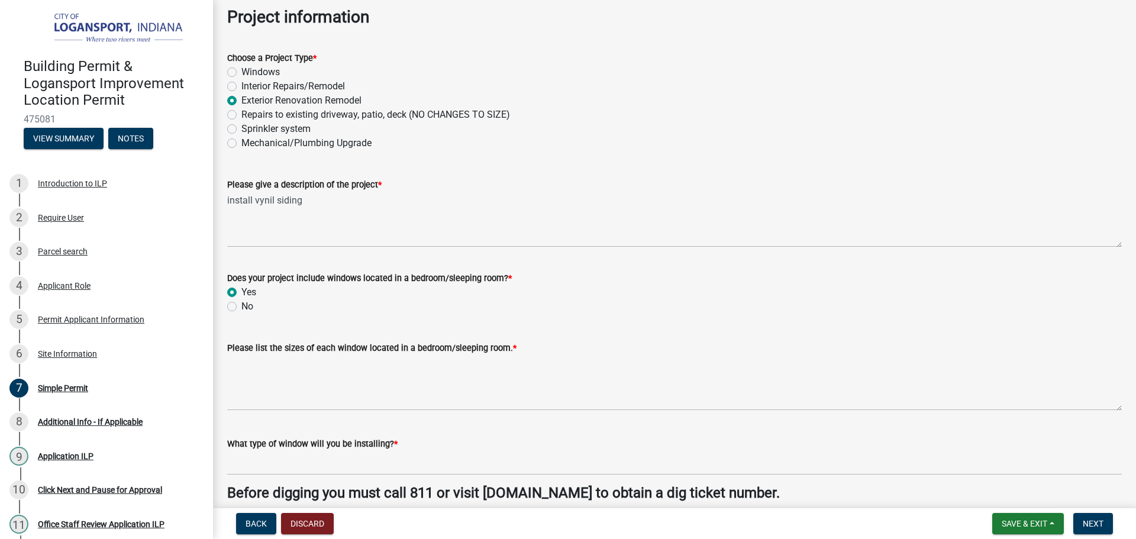
click at [241, 308] on label "No" at bounding box center [247, 306] width 12 height 14
click at [241, 307] on input "No" at bounding box center [245, 303] width 8 height 8
radio input "true"
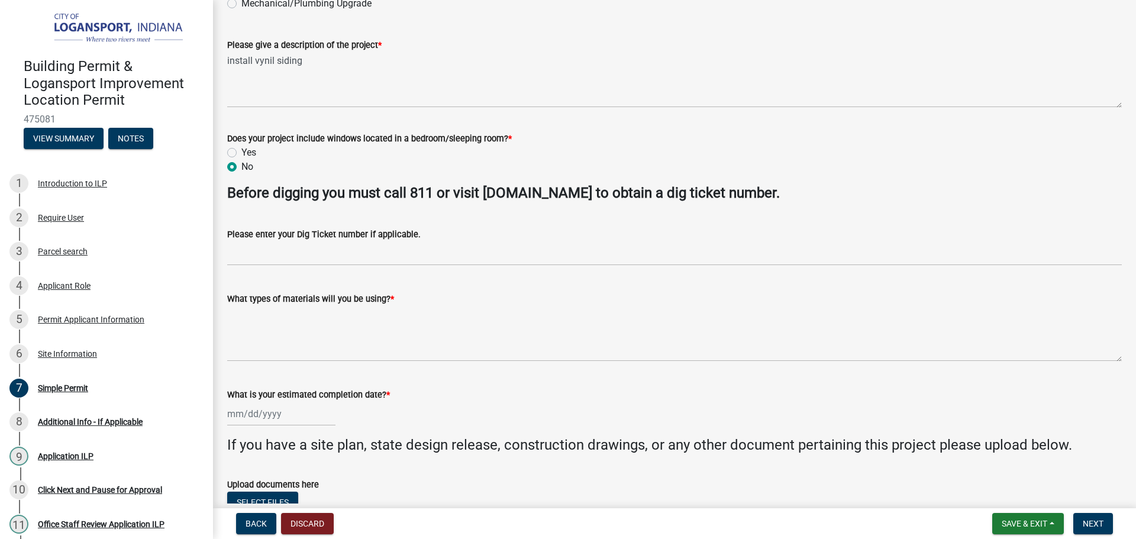
scroll to position [237, 0]
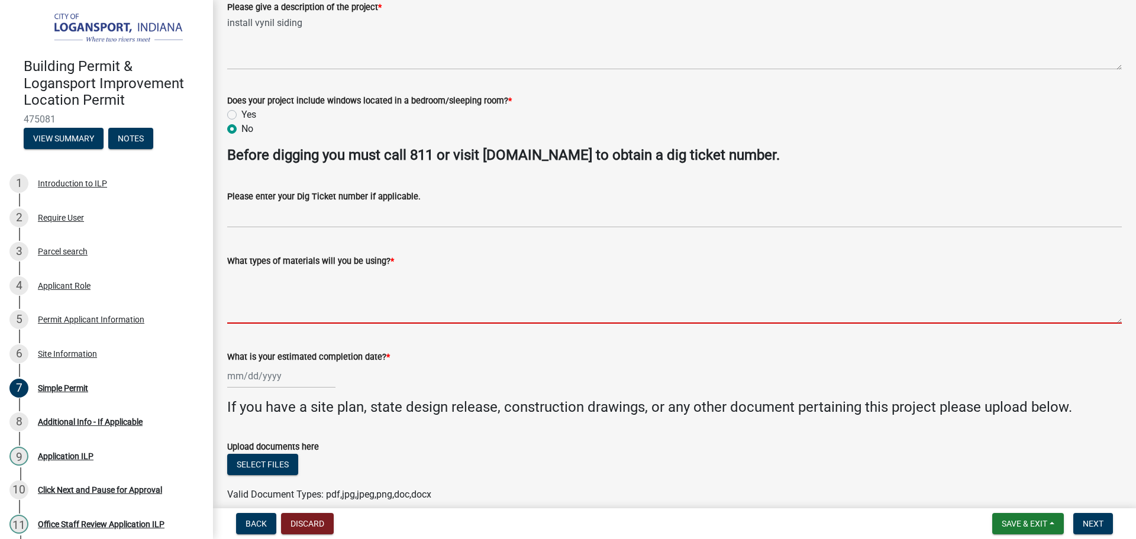
click at [289, 296] on textarea "What types of materials will you be using? *" at bounding box center [674, 296] width 895 height 56
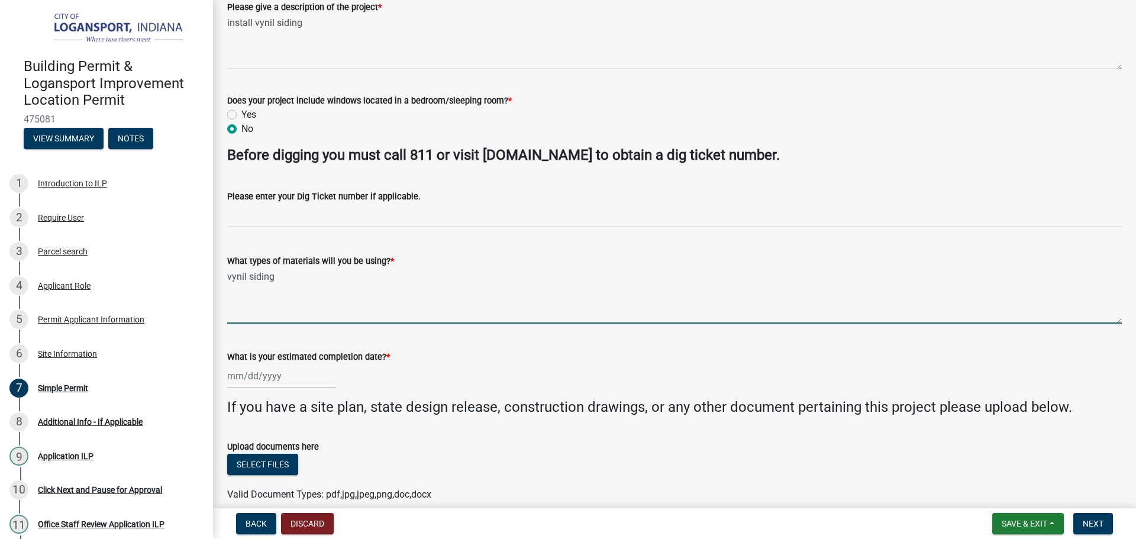
click at [245, 273] on textarea "vynil siding" at bounding box center [674, 296] width 895 height 56
type textarea "vinyl siding"
select select "9"
select select "2025"
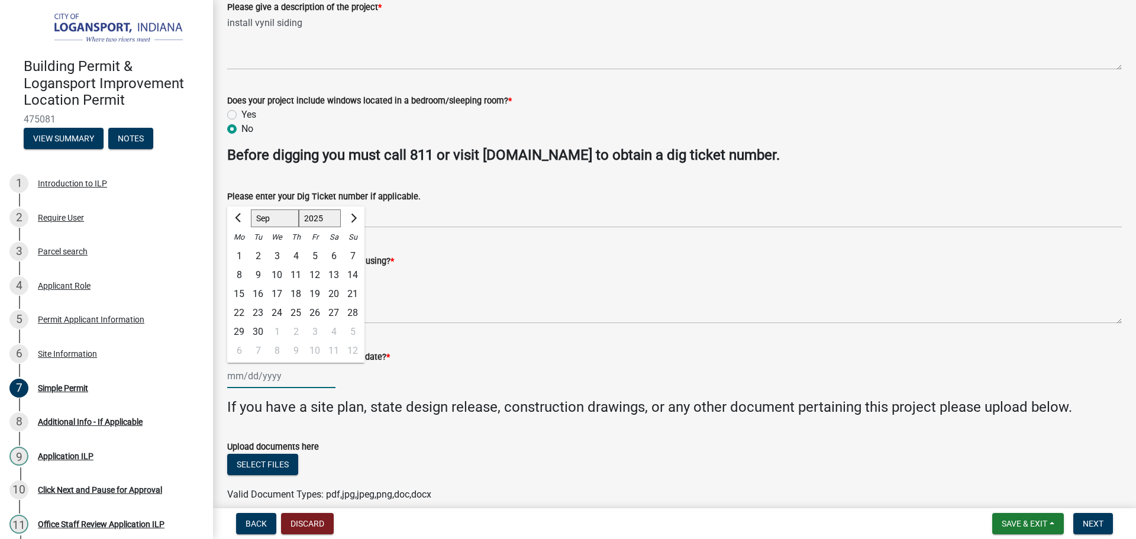
click at [283, 373] on div "Jan Feb Mar Apr May Jun Jul Aug Sep Oct Nov Dec 1525 1526 1527 1528 1529 1530 1…" at bounding box center [281, 376] width 108 height 24
click at [354, 215] on span "Next month" at bounding box center [352, 218] width 9 height 9
select select "11"
drag, startPoint x: 350, startPoint y: 331, endPoint x: 356, endPoint y: 337, distance: 8.4
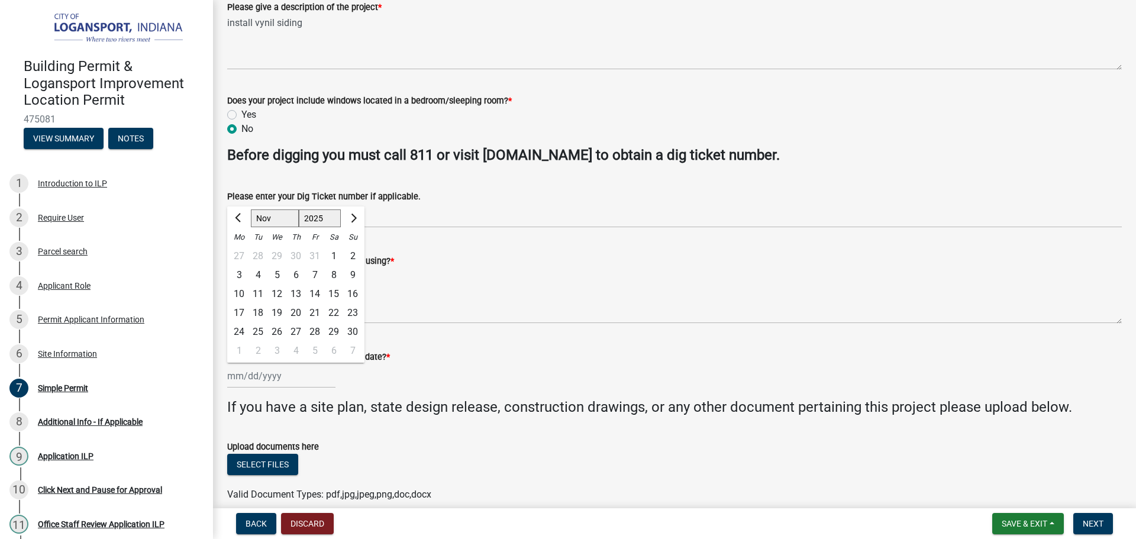
click at [350, 330] on div "30" at bounding box center [352, 331] width 19 height 19
type input "[DATE]"
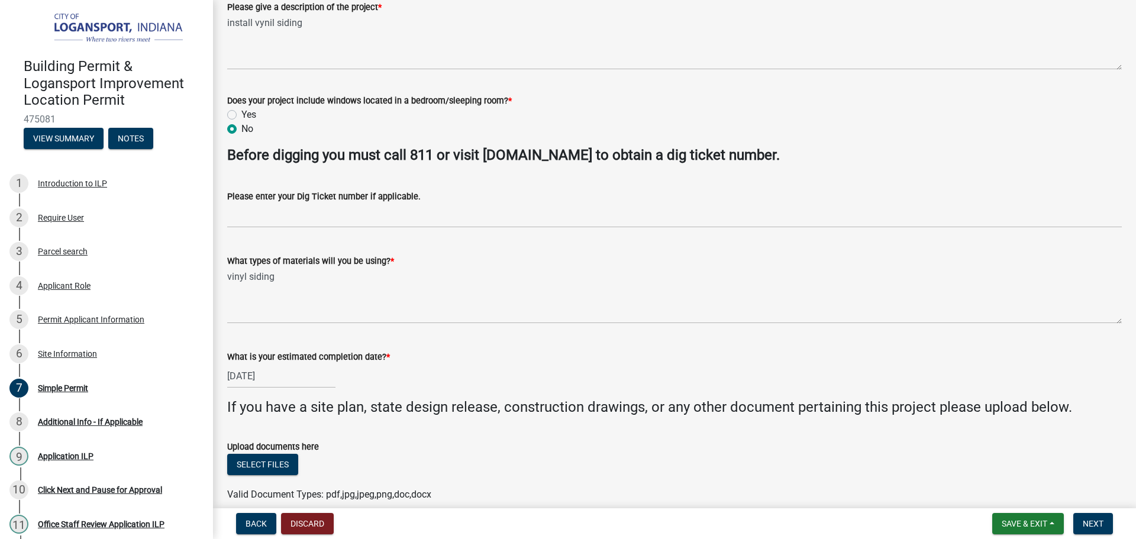
scroll to position [292, 0]
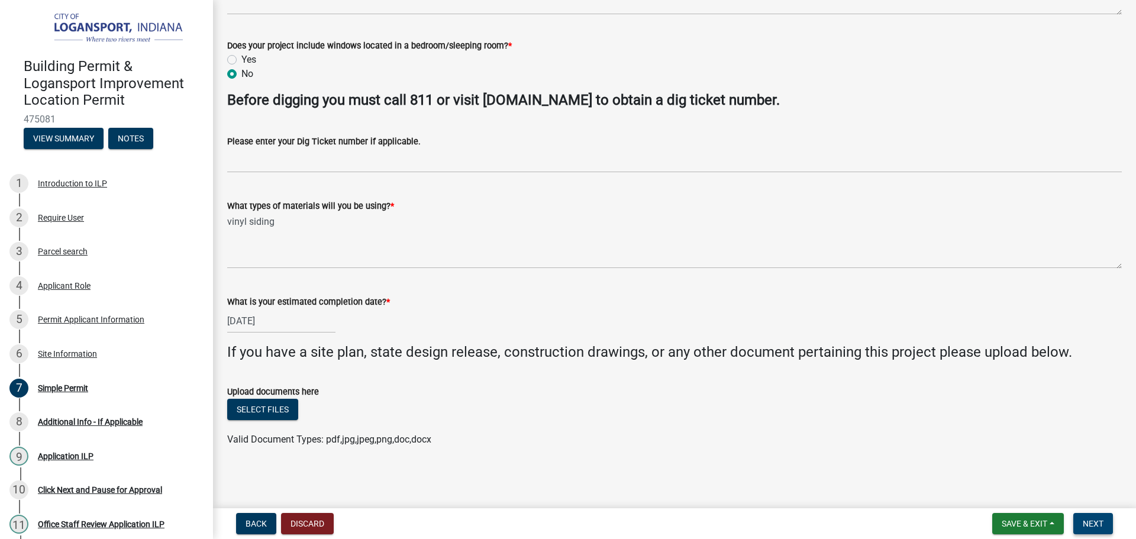
click at [1087, 527] on span "Next" at bounding box center [1093, 523] width 21 height 9
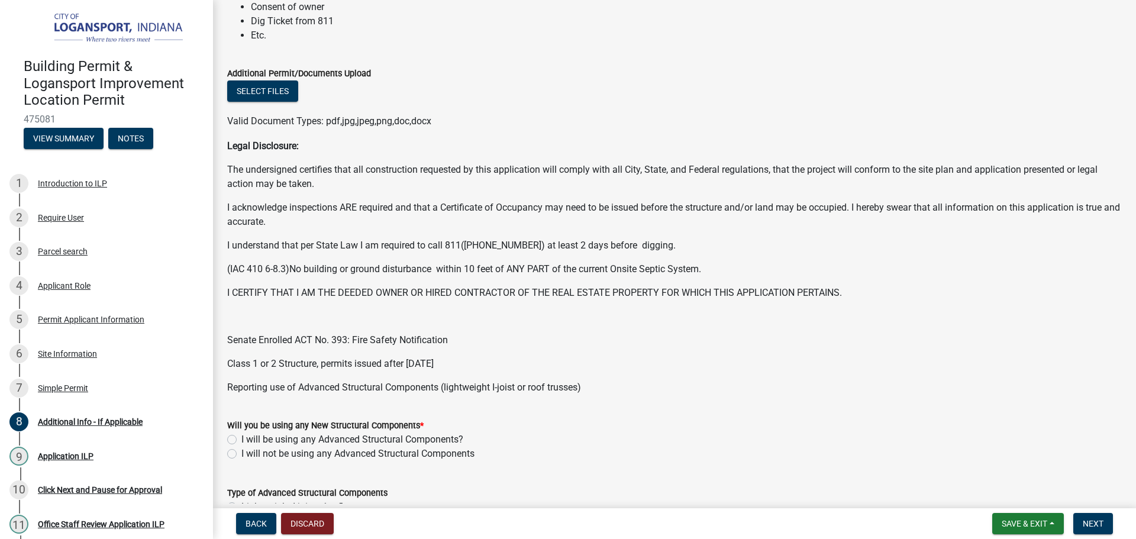
scroll to position [296, 0]
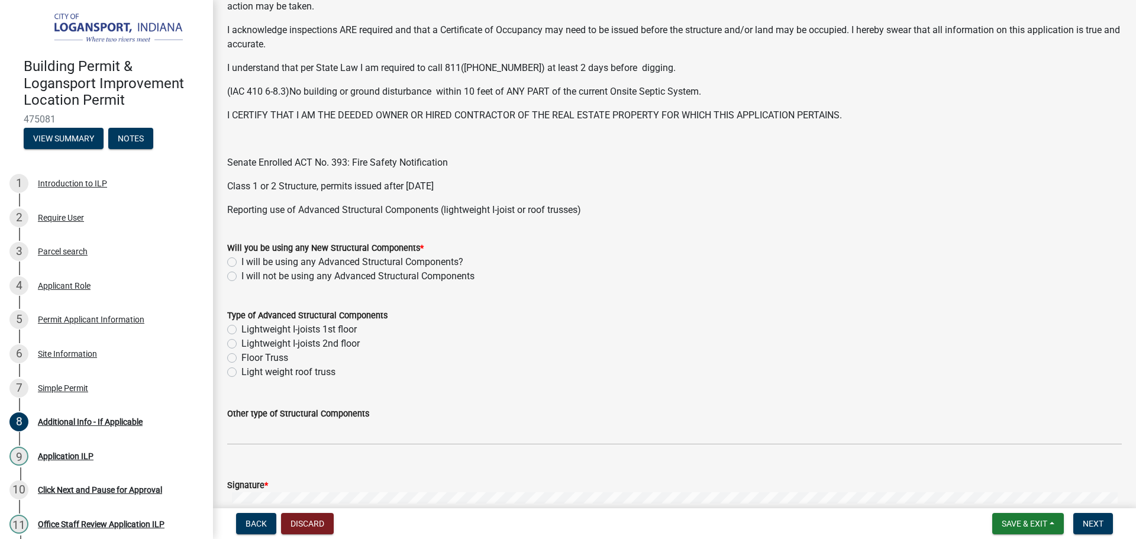
click at [227, 280] on div "Will you be using any New Structural Components * I will be using any Advanced …" at bounding box center [674, 255] width 912 height 57
click at [241, 279] on label "I will not be using any Advanced Structural Components" at bounding box center [357, 276] width 233 height 14
click at [241, 277] on input "I will not be using any Advanced Structural Components" at bounding box center [245, 273] width 8 height 8
radio input "true"
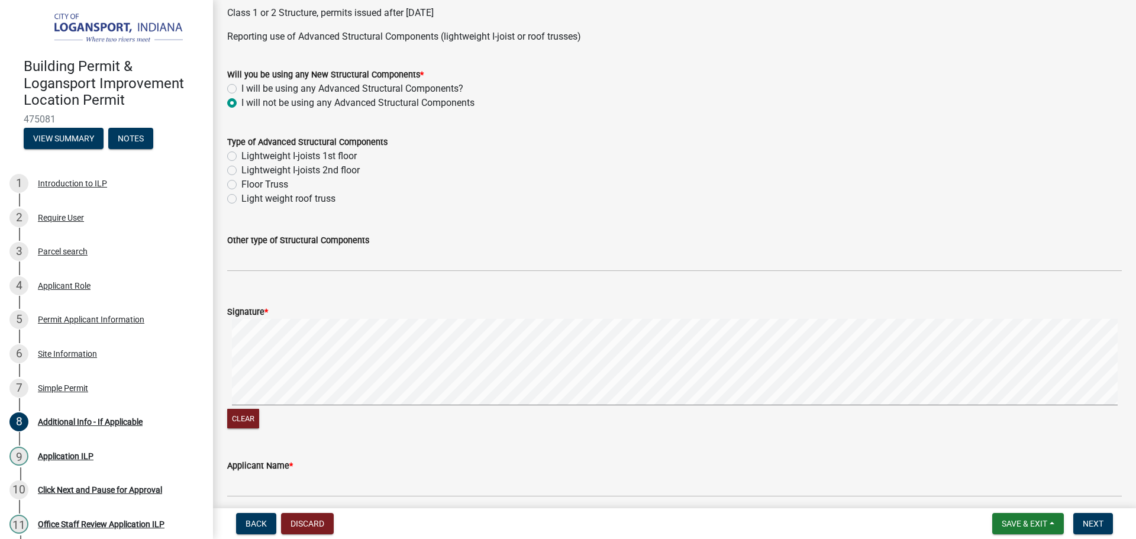
scroll to position [532, 0]
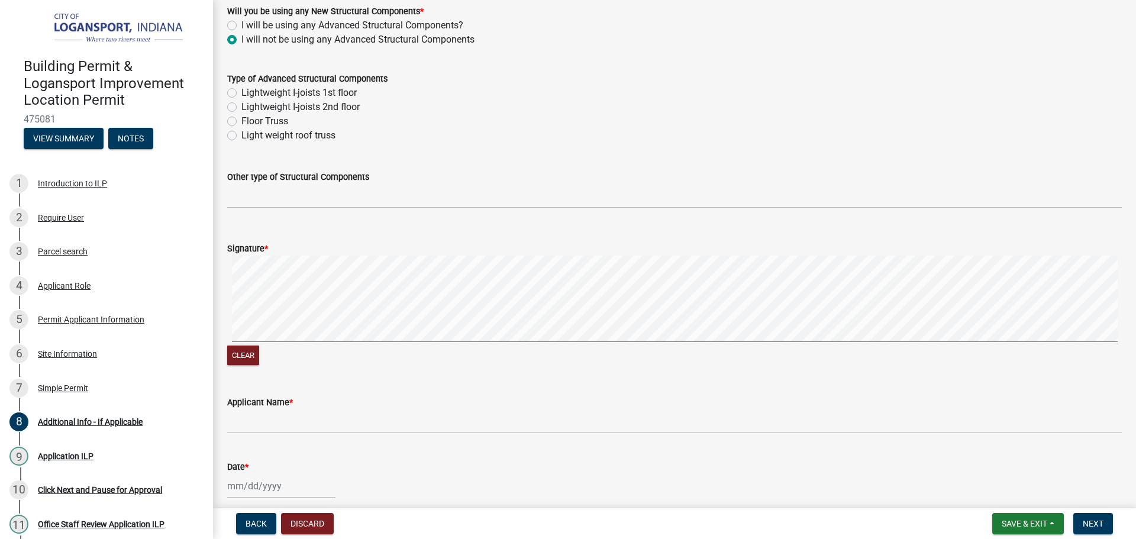
select select "9"
select select "2025"
click at [292, 489] on input "Date *" at bounding box center [281, 486] width 108 height 24
click at [240, 388] on div "8" at bounding box center [239, 385] width 19 height 19
type input "[DATE]"
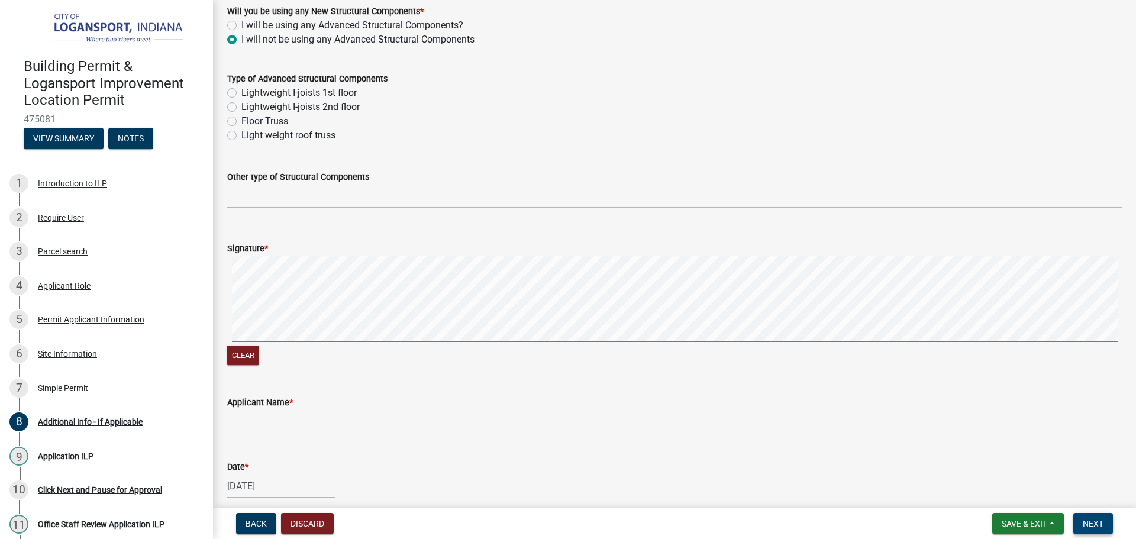
click at [1093, 525] on span "Next" at bounding box center [1093, 523] width 21 height 9
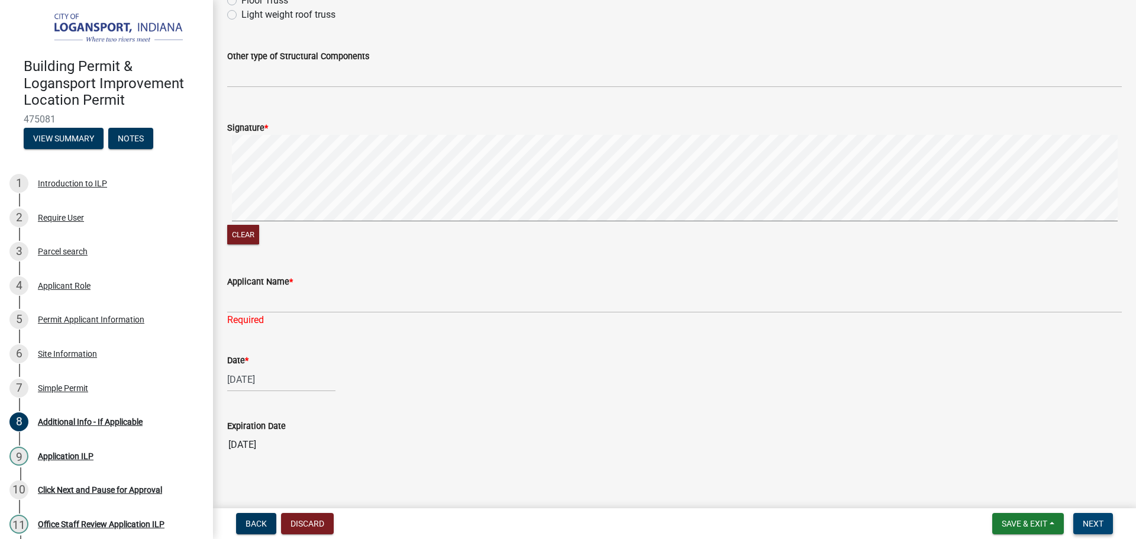
scroll to position [663, 0]
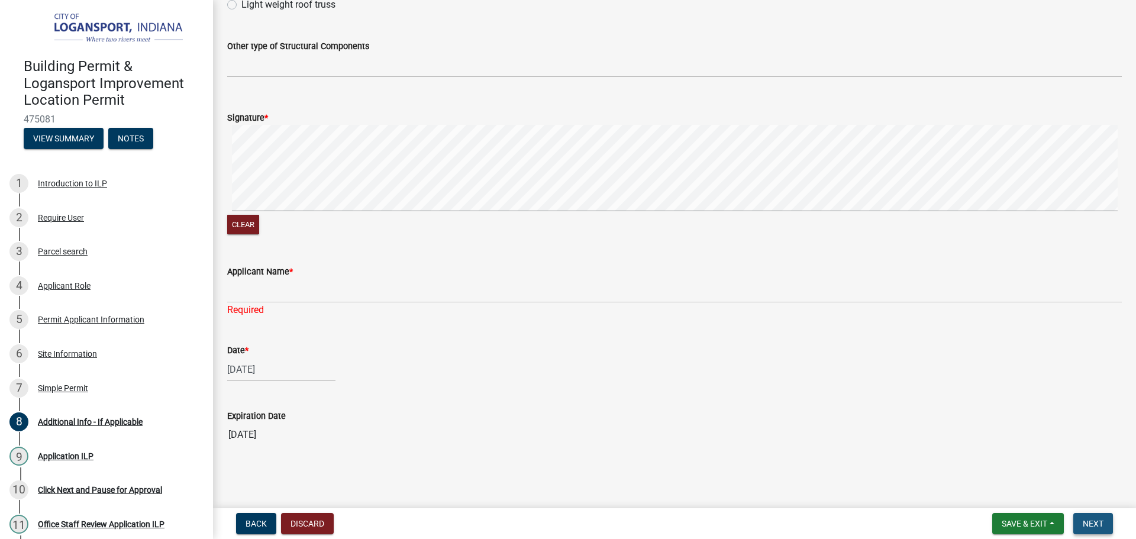
click at [1096, 521] on span "Next" at bounding box center [1093, 523] width 21 height 9
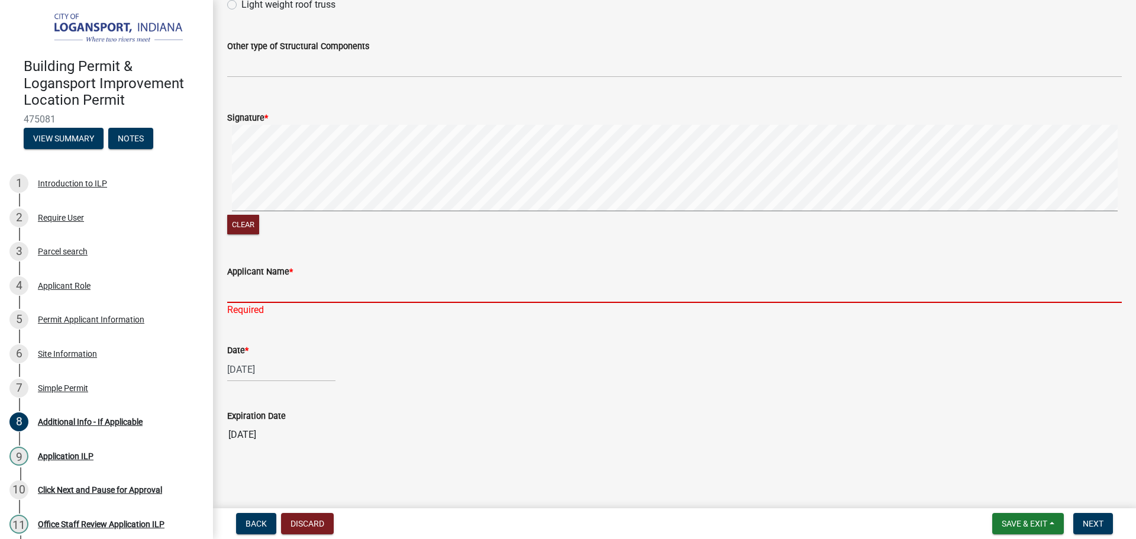
click at [229, 292] on input "Applicant Name *" at bounding box center [674, 291] width 895 height 24
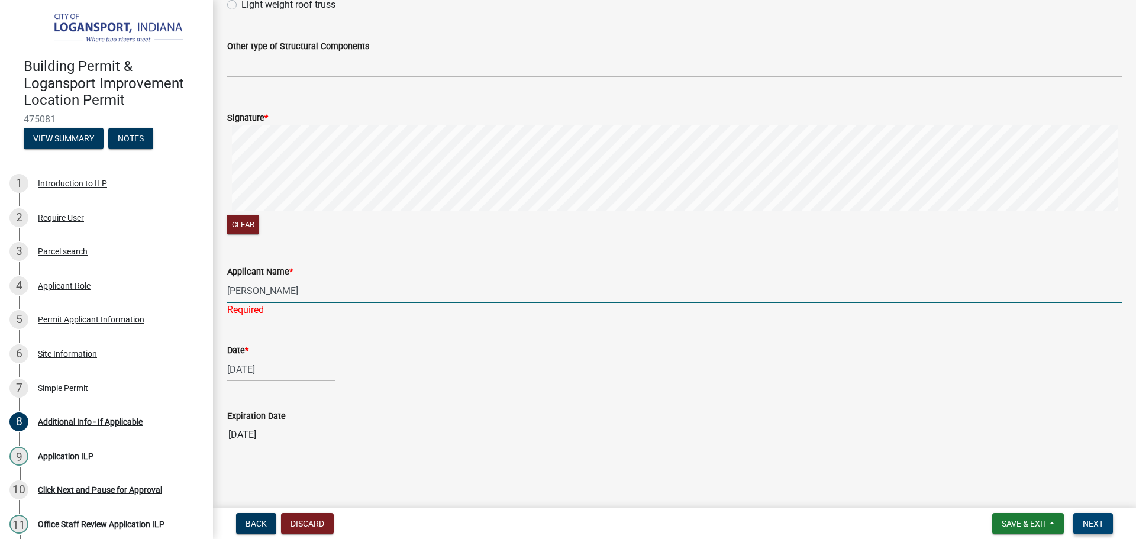
type input "[PERSON_NAME]"
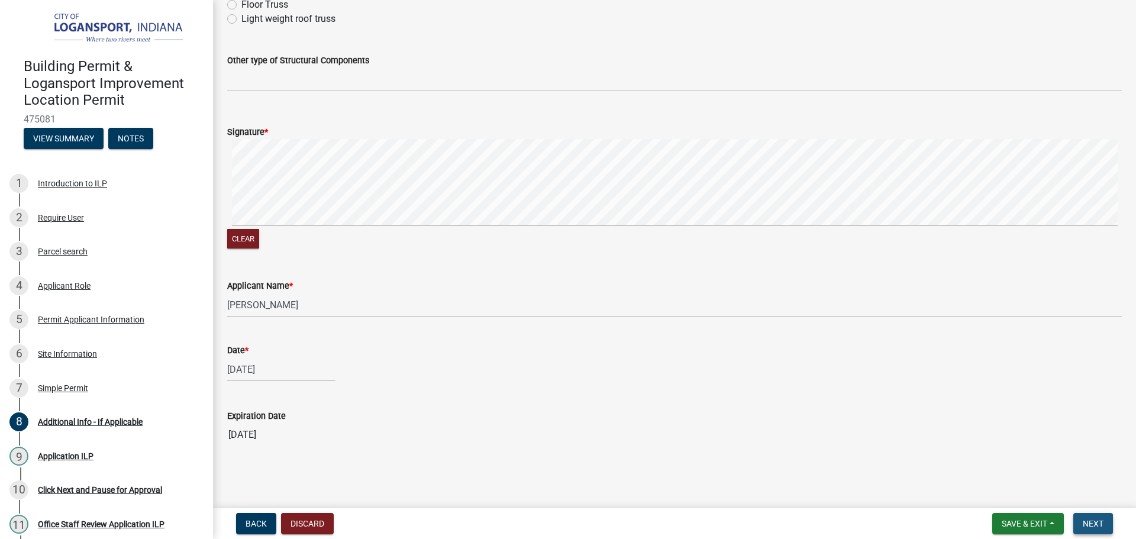
click at [1095, 520] on span "Next" at bounding box center [1093, 523] width 21 height 9
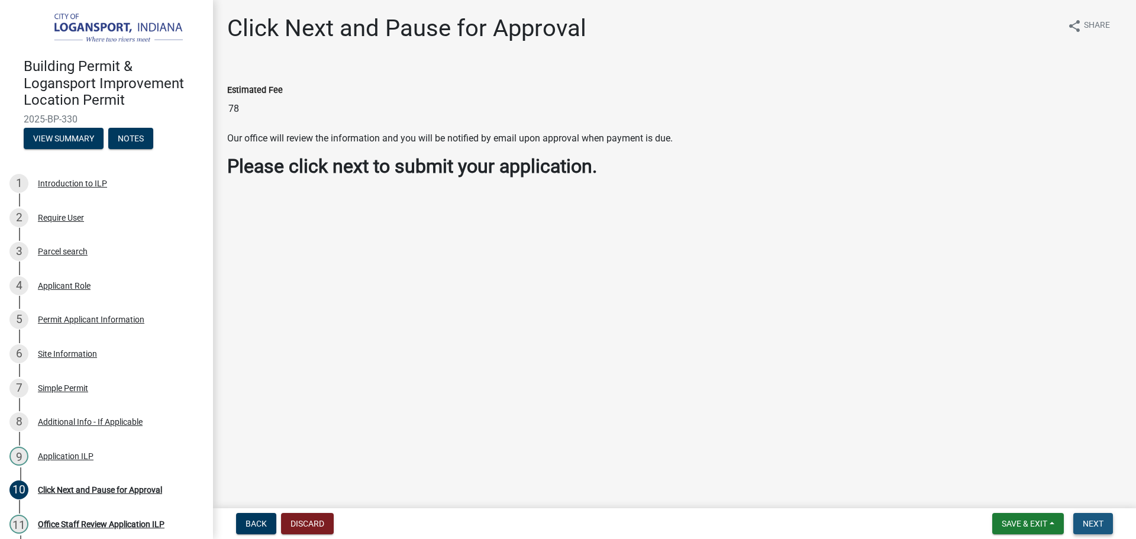
click at [1098, 520] on span "Next" at bounding box center [1093, 523] width 21 height 9
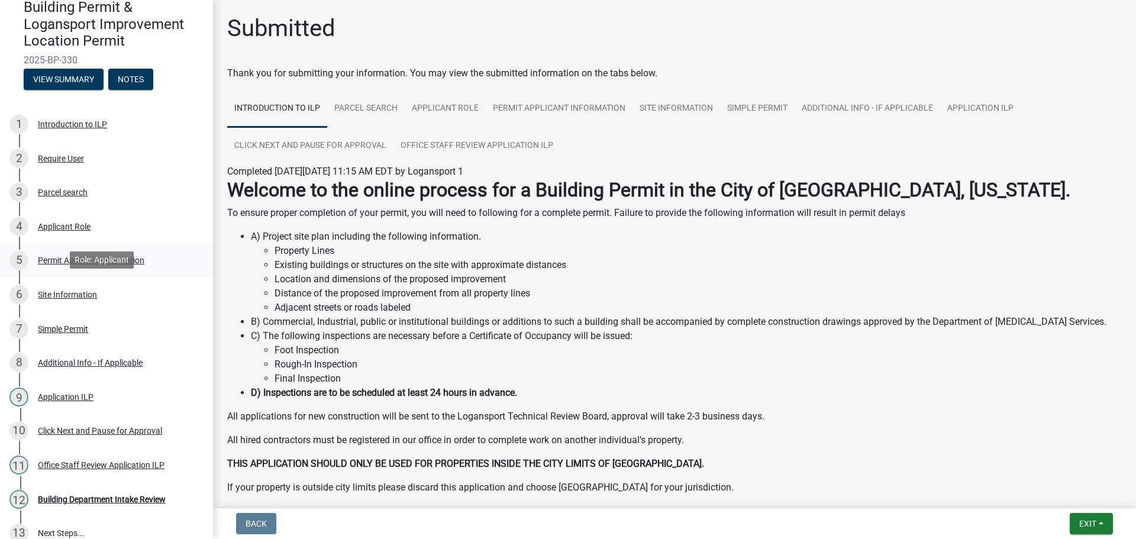
scroll to position [152, 0]
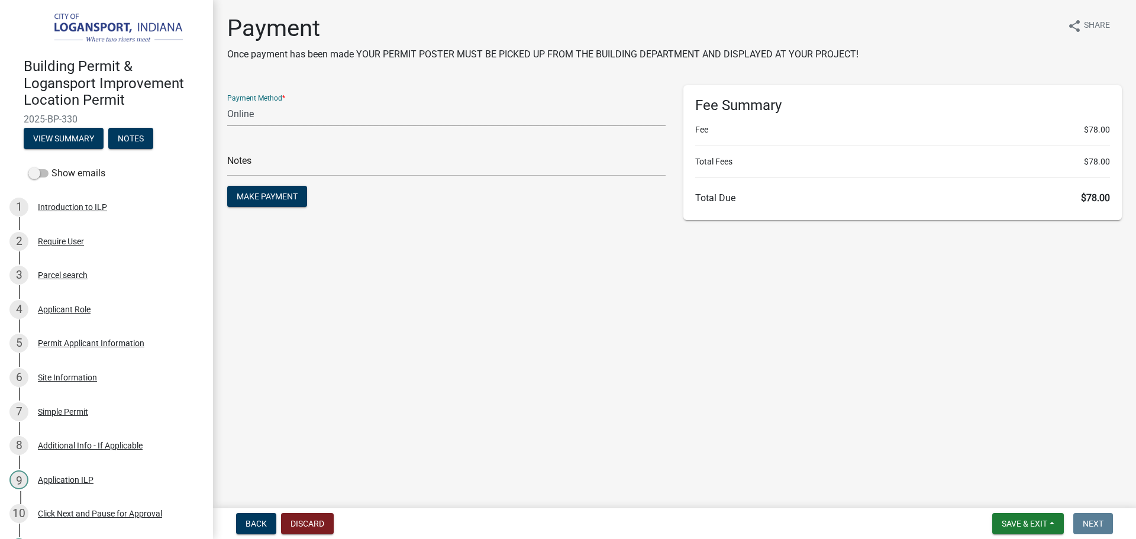
click at [296, 107] on select "Credit Card POS Check Cash Online" at bounding box center [446, 114] width 438 height 24
select select "2: 1"
click at [227, 102] on select "Credit Card POS Check Cash Online" at bounding box center [446, 114] width 438 height 24
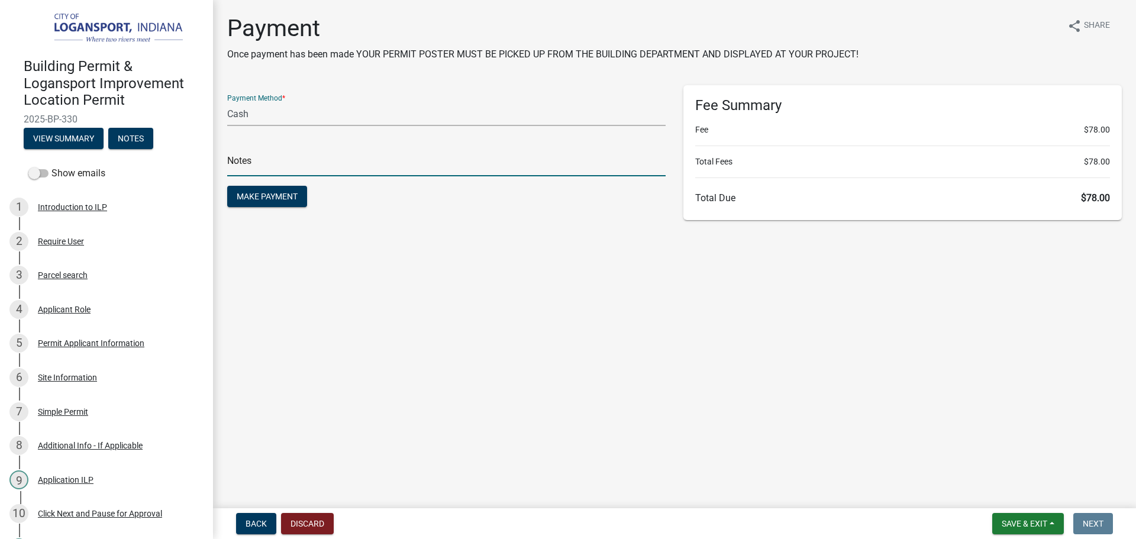
click at [283, 173] on input "text" at bounding box center [446, 164] width 438 height 24
type input "117879"
click at [227, 186] on button "Make Payment" at bounding box center [267, 196] width 80 height 21
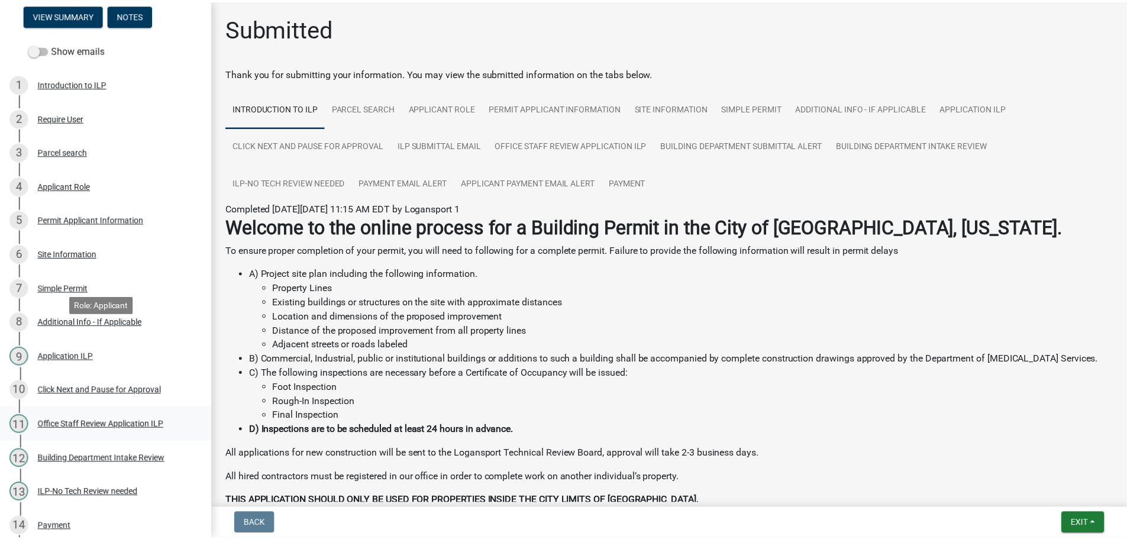
scroll to position [237, 0]
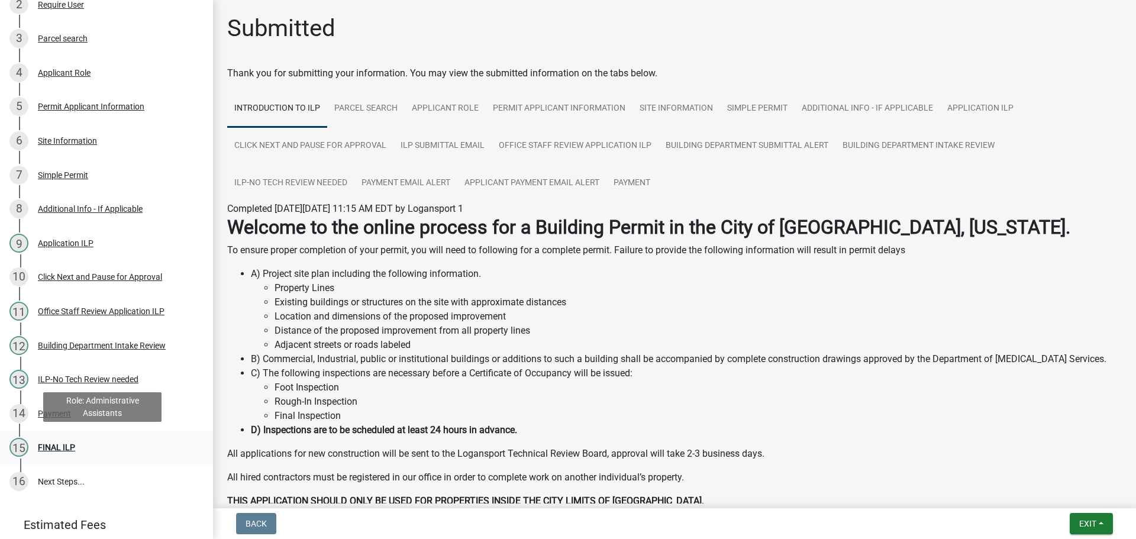
click at [43, 444] on div "FINAL ILP" at bounding box center [56, 447] width 37 height 8
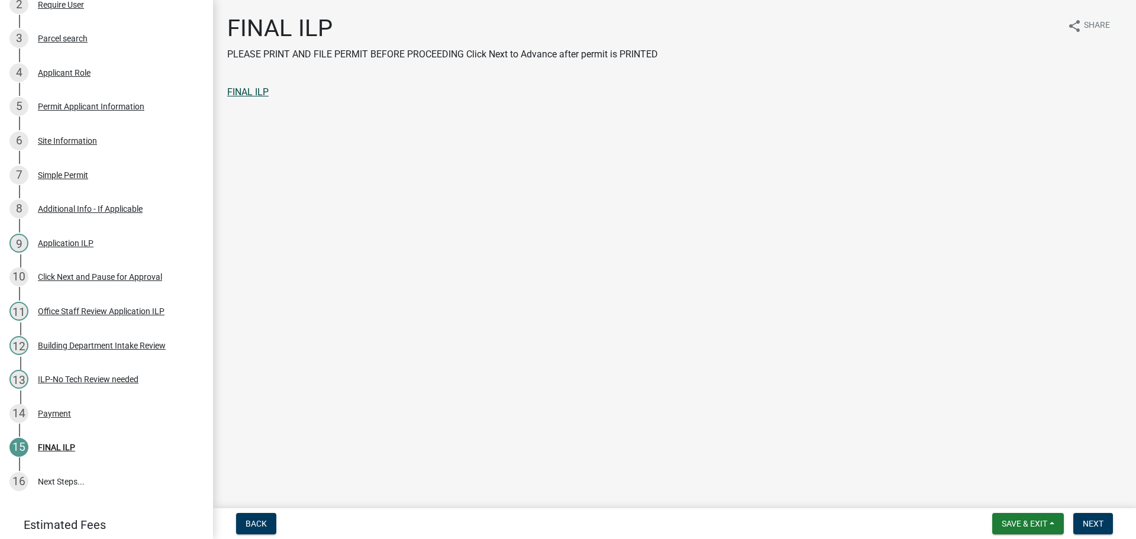
click at [237, 94] on link "FINAL ILP" at bounding box center [247, 91] width 41 height 11
click at [1094, 524] on span "Next" at bounding box center [1093, 523] width 21 height 9
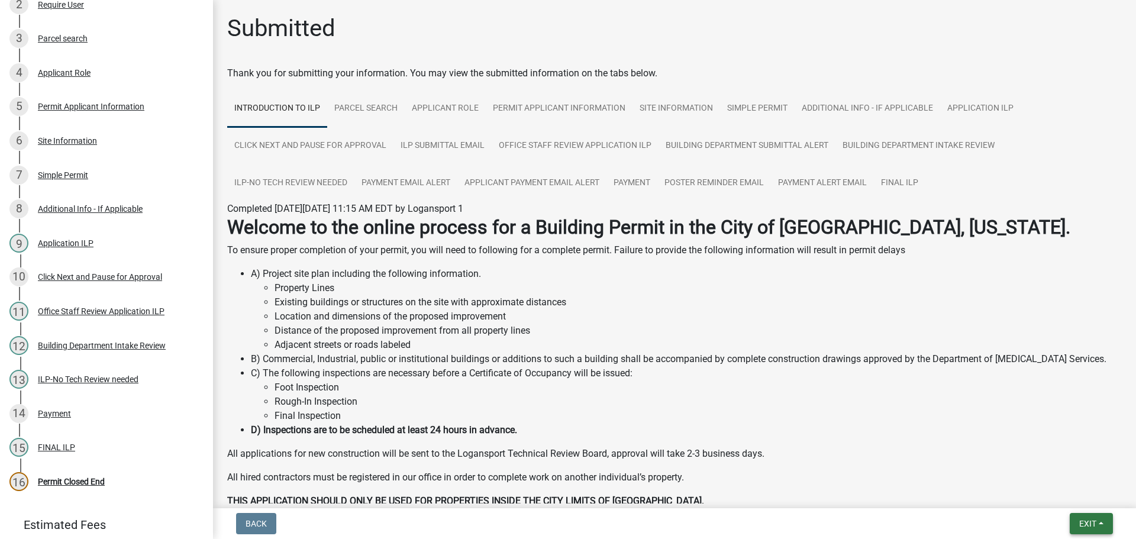
click at [1099, 518] on button "Exit" at bounding box center [1091, 523] width 43 height 21
click at [1082, 494] on button "Save & Exit" at bounding box center [1065, 493] width 95 height 28
